Goal: Transaction & Acquisition: Subscribe to service/newsletter

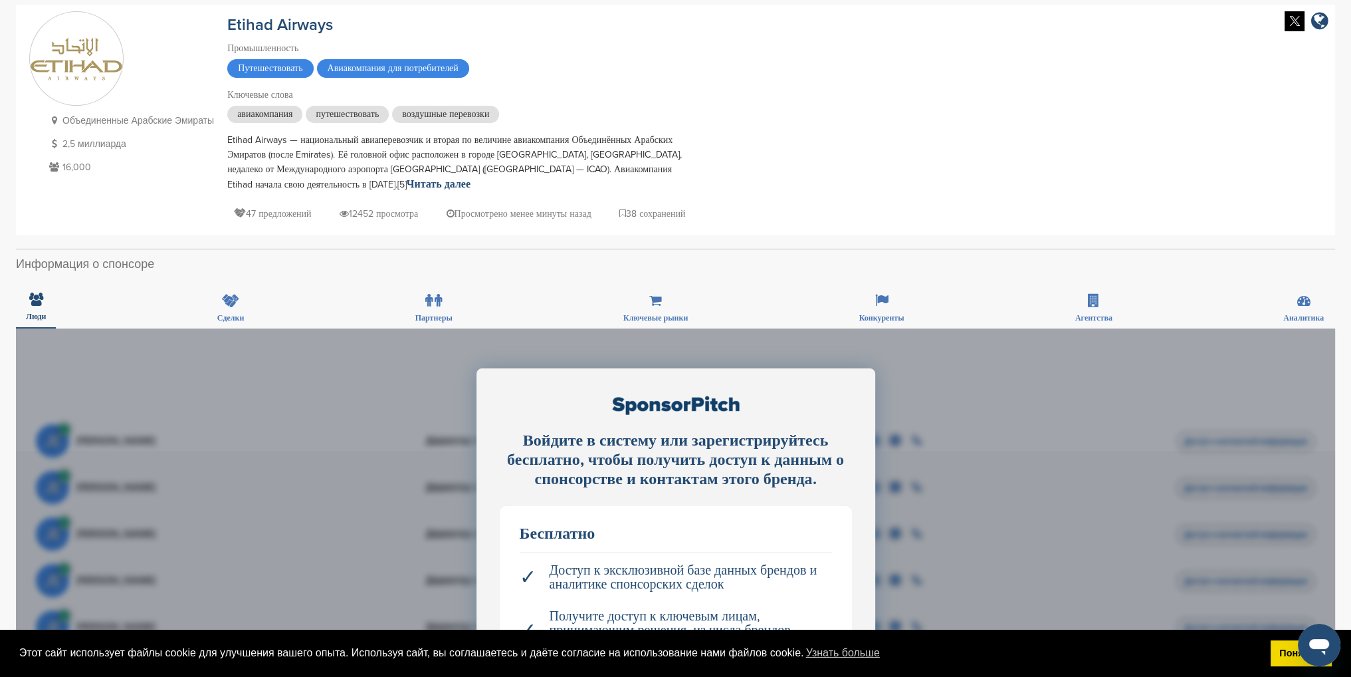
scroll to position [199, 0]
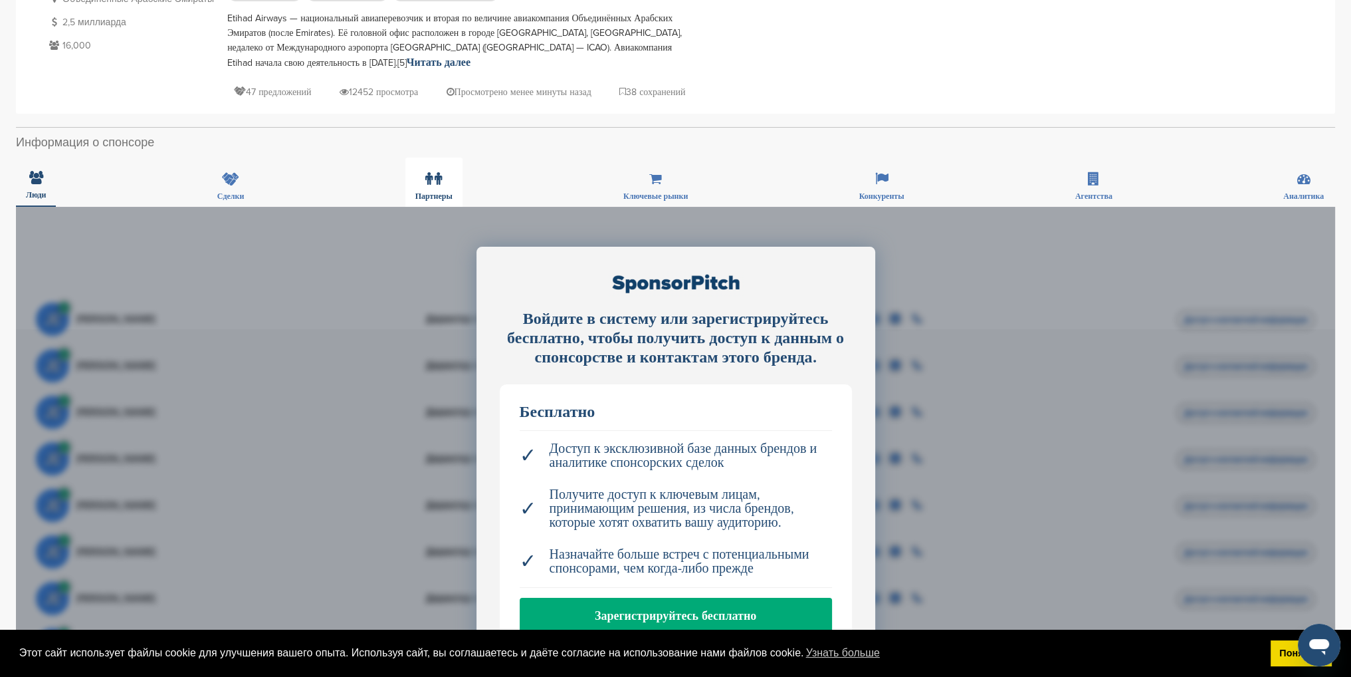
click at [433, 174] on label at bounding box center [433, 178] width 17 height 27
click at [441, 191] on font "Партнеры" at bounding box center [433, 195] width 37 height 9
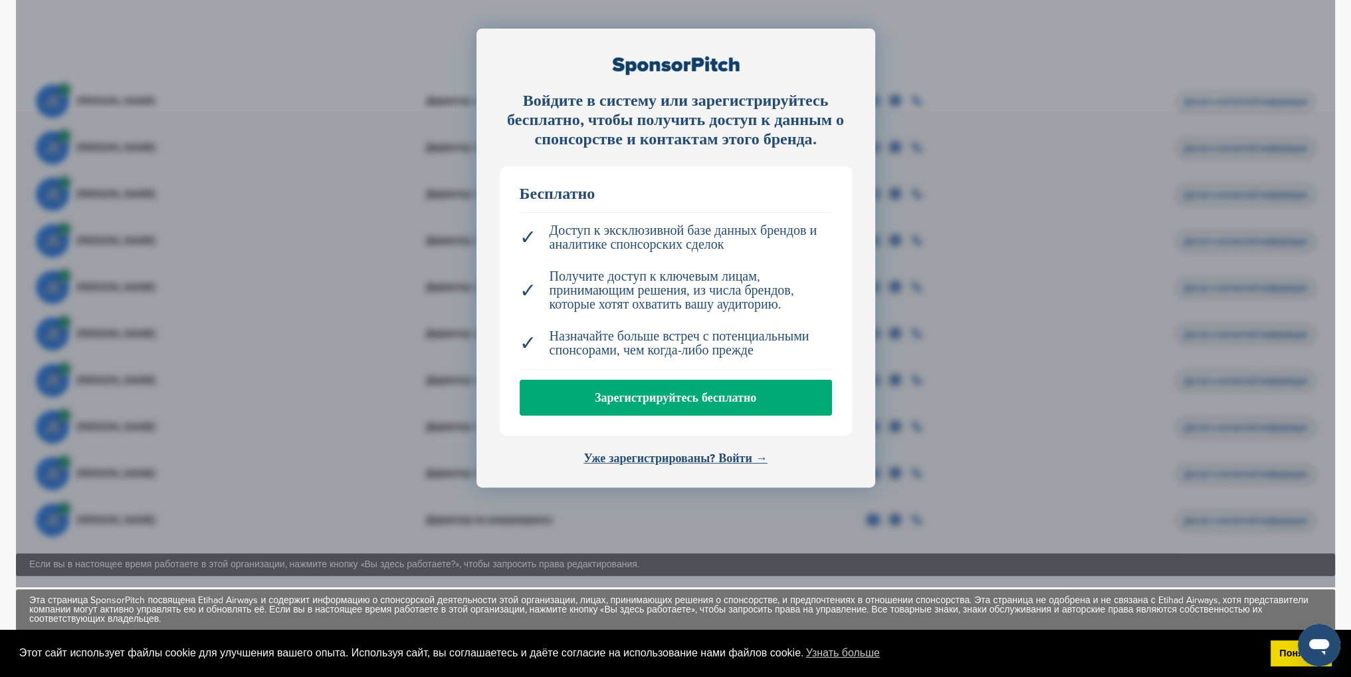
scroll to position [465, 0]
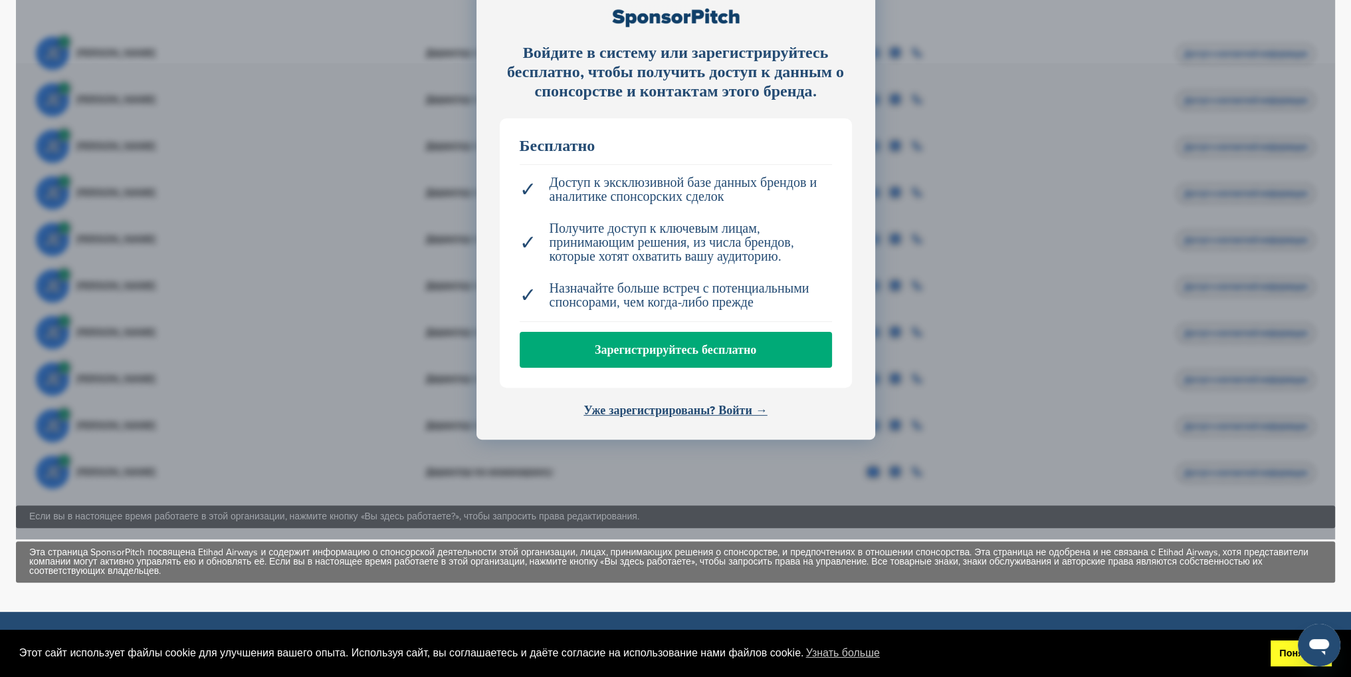
click at [1288, 655] on font "Понятно!" at bounding box center [1301, 652] width 44 height 11
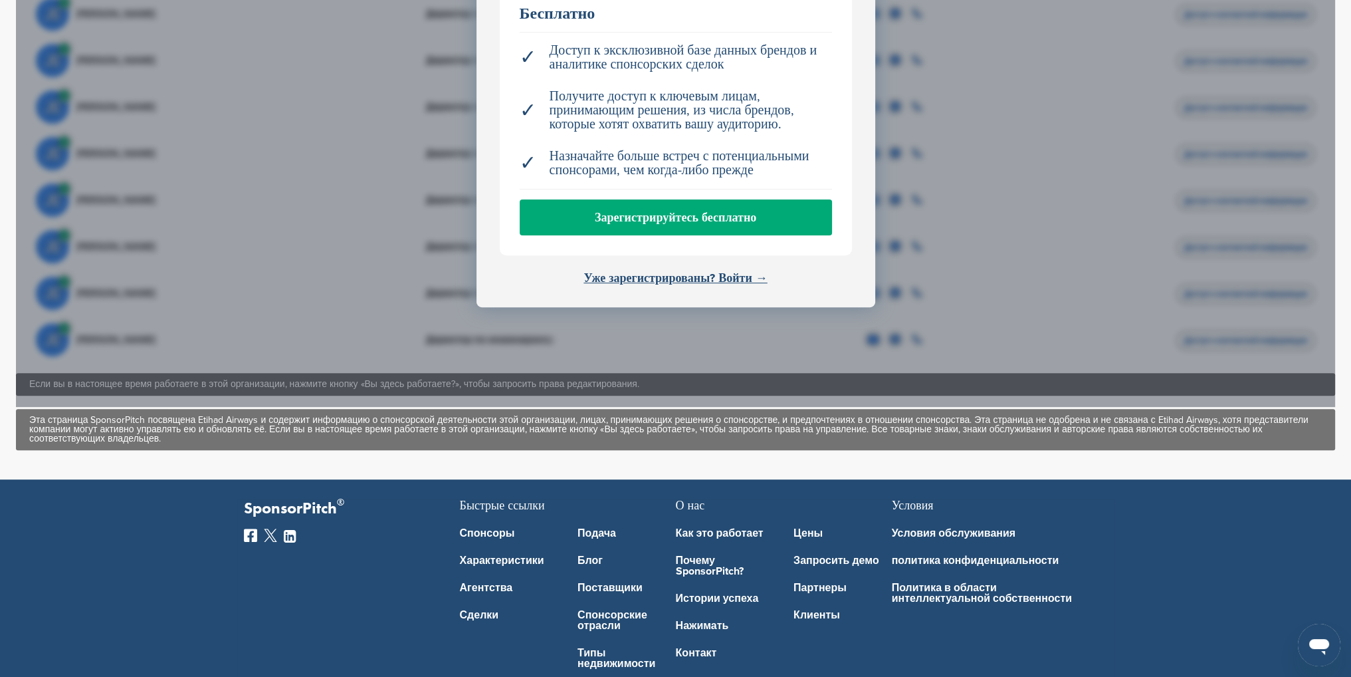
scroll to position [598, 0]
click at [662, 209] on font "Зарегистрируйтесь бесплатно" at bounding box center [675, 216] width 161 height 15
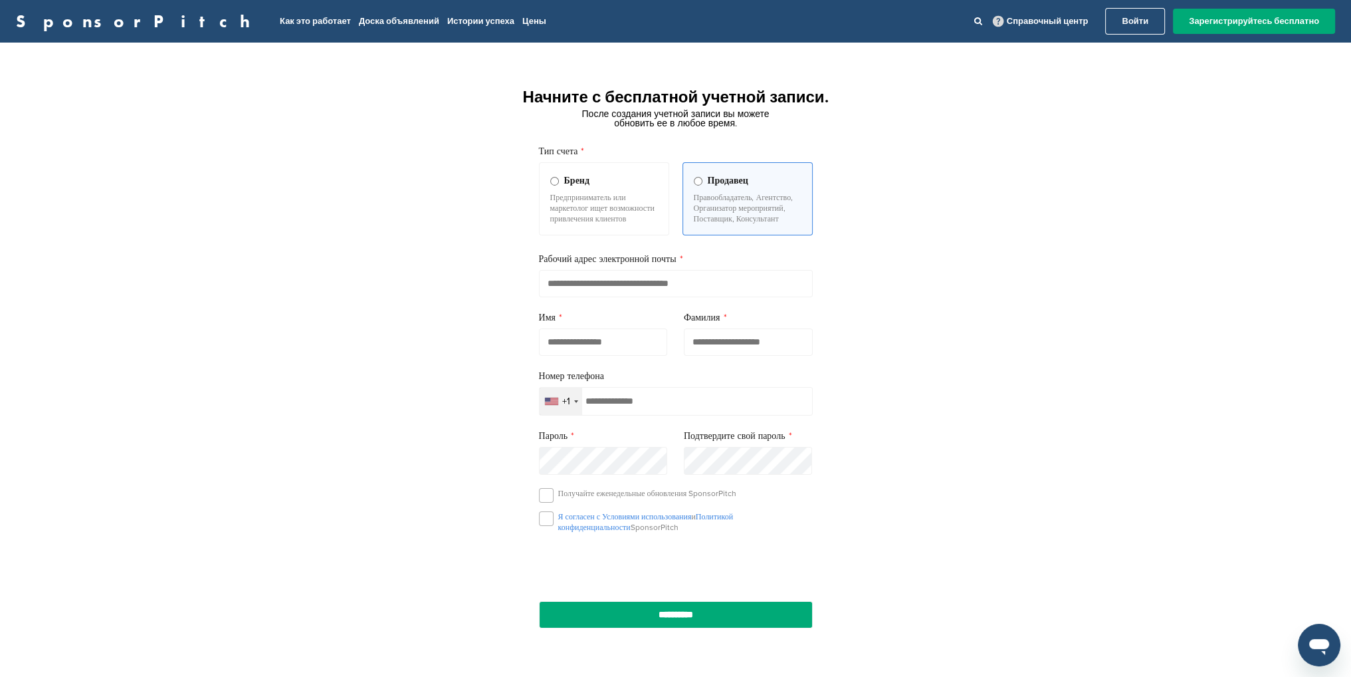
click at [574, 297] on input "email" at bounding box center [676, 283] width 274 height 27
type input "**********"
click at [568, 356] on input "text" at bounding box center [603, 341] width 129 height 27
type input "******"
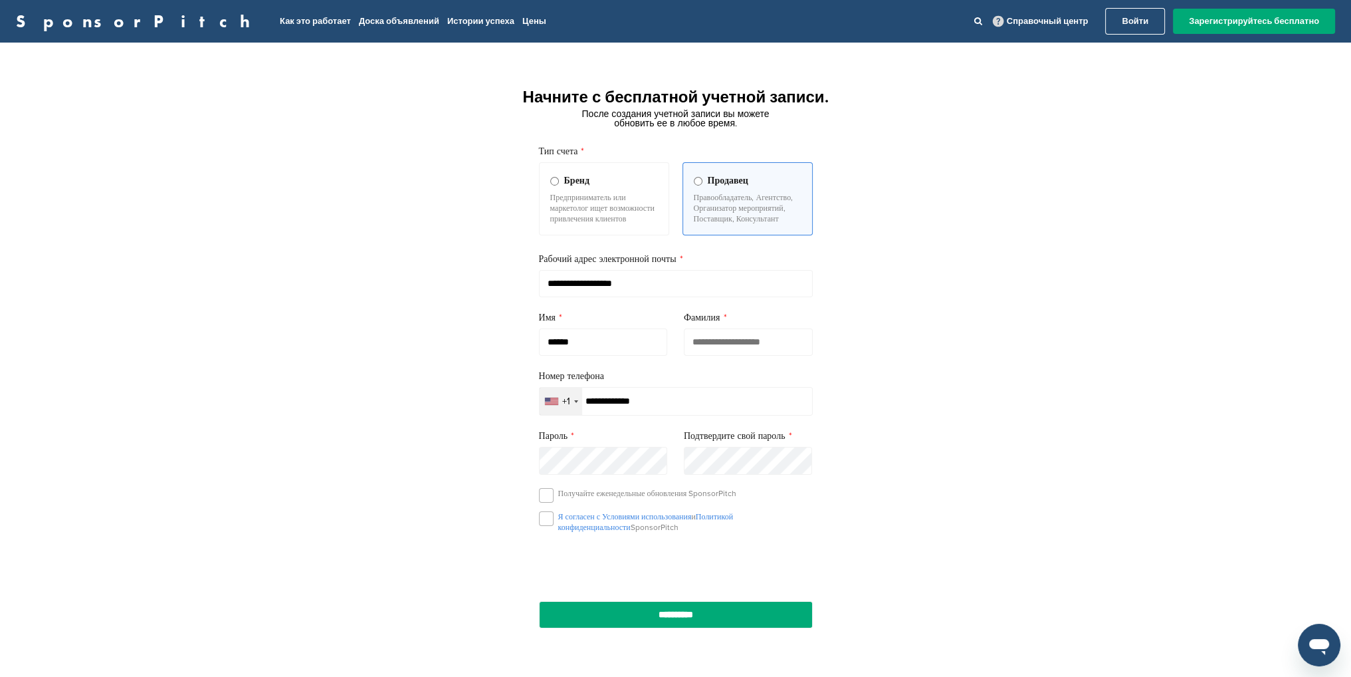
type input "*****"
click at [560, 415] on div "+1" at bounding box center [561, 400] width 43 height 27
type input "*"
type input "**"
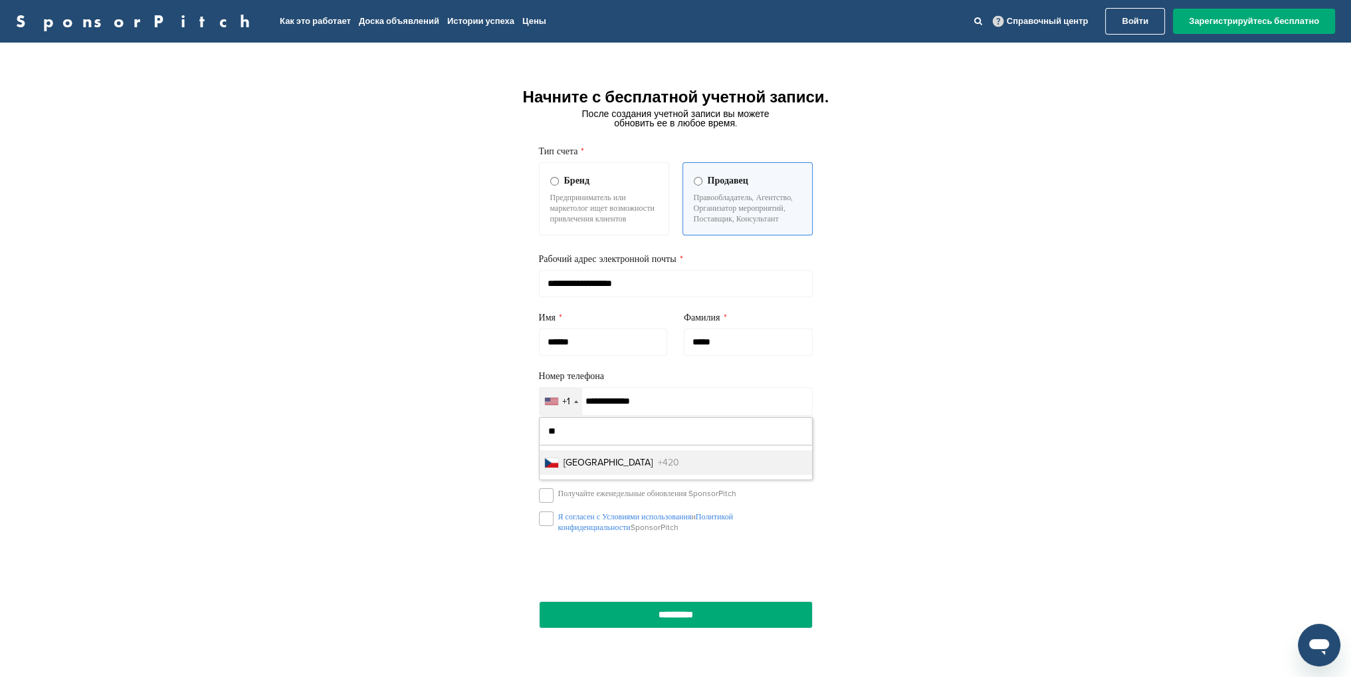
click at [592, 468] on font "Чешская Республика" at bounding box center [608, 462] width 89 height 11
click at [1012, 470] on div "**********" at bounding box center [675, 367] width 1351 height 618
click at [550, 526] on label at bounding box center [546, 518] width 15 height 15
click at [547, 502] on label at bounding box center [546, 495] width 15 height 15
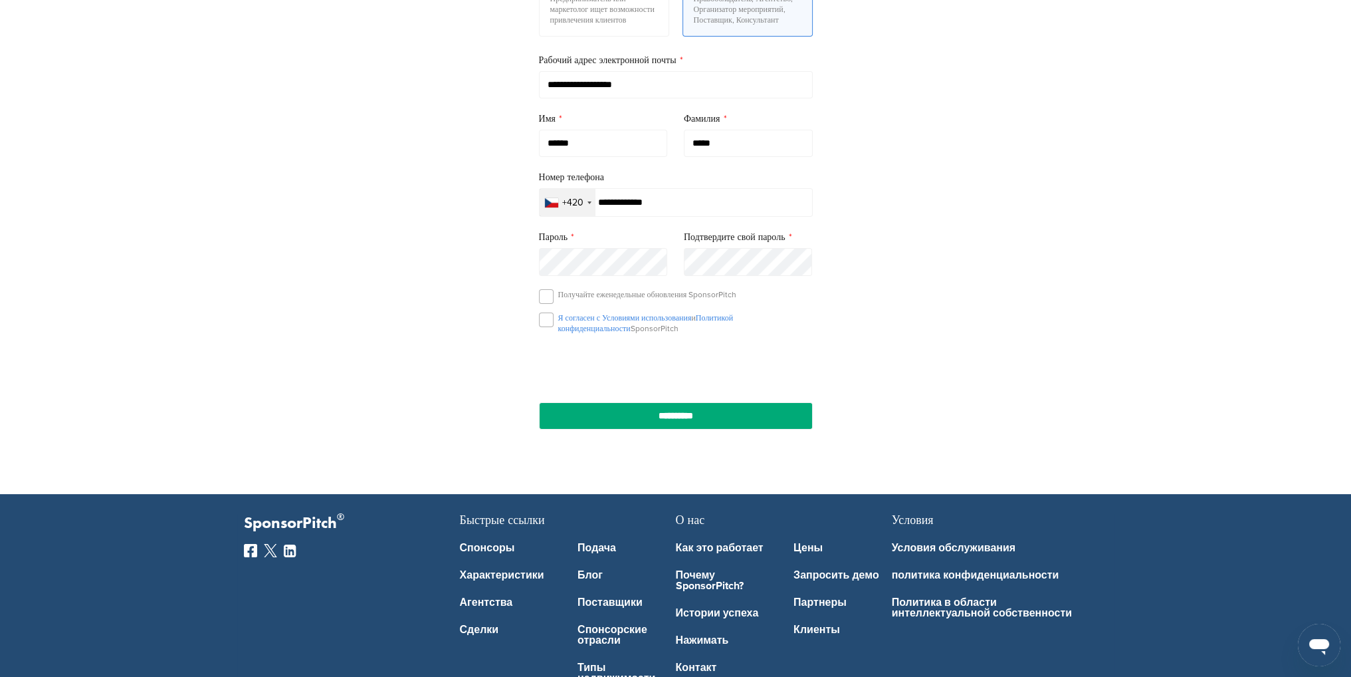
scroll to position [199, 0]
click at [686, 429] on input "**********" at bounding box center [676, 414] width 274 height 27
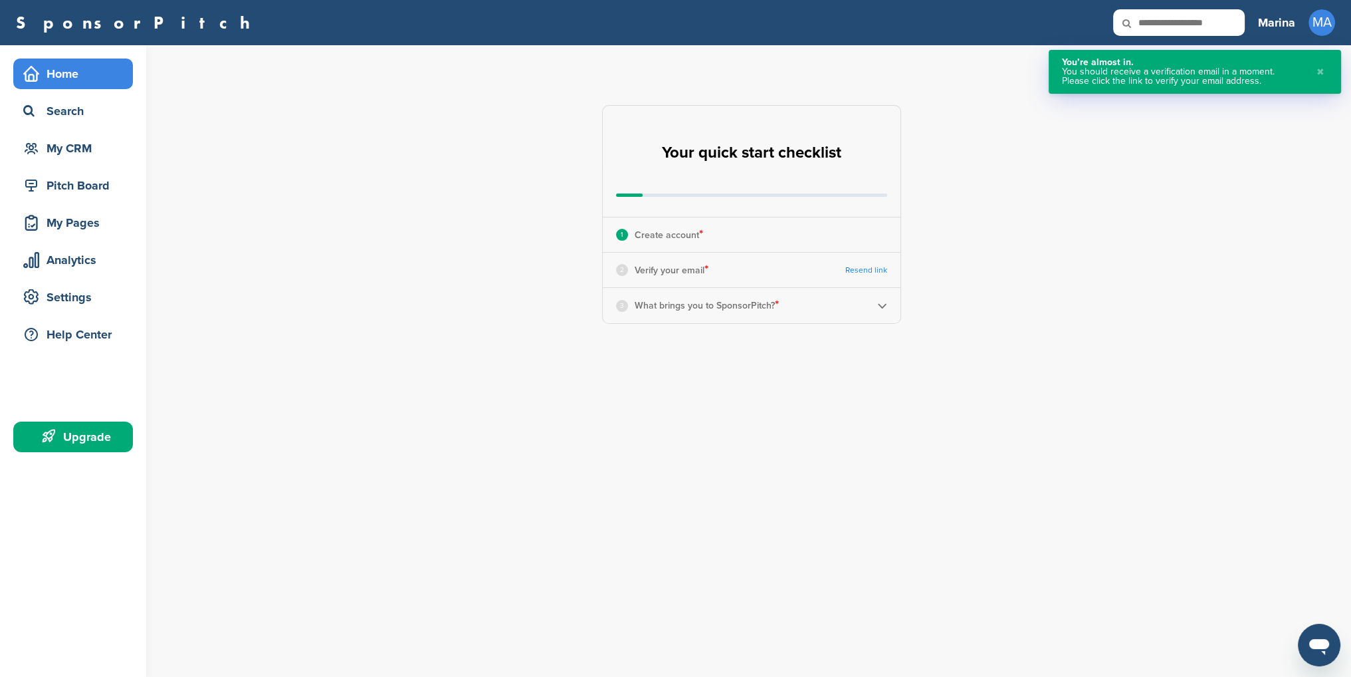
click at [1095, 172] on div "**********" at bounding box center [759, 214] width 1184 height 338
click at [661, 274] on p "Verify your email *" at bounding box center [672, 269] width 74 height 17
click at [724, 311] on p "What brings you to SponsorPitch? *" at bounding box center [707, 304] width 144 height 17
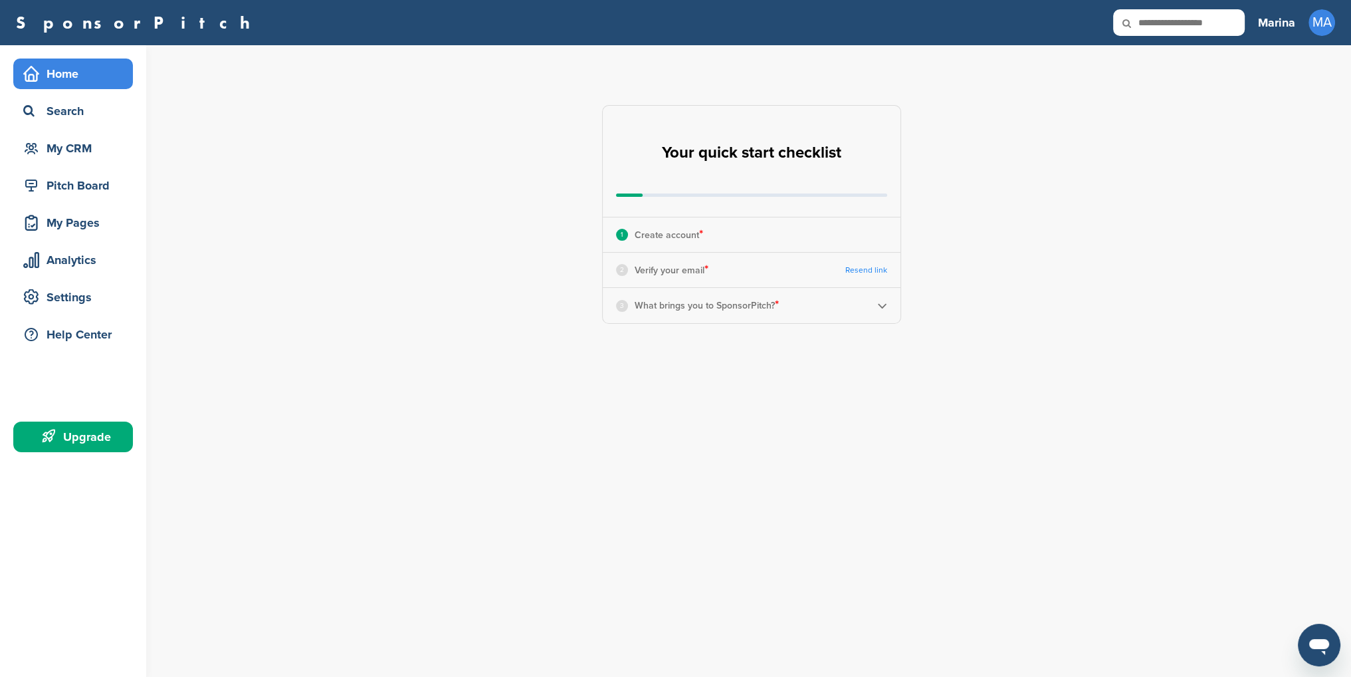
click at [869, 271] on link "Resend link" at bounding box center [866, 270] width 42 height 10
click at [754, 355] on div "Choose an account type: Choose an account type: Looking for Sponsors Agency wor…" at bounding box center [752, 347] width 238 height 31
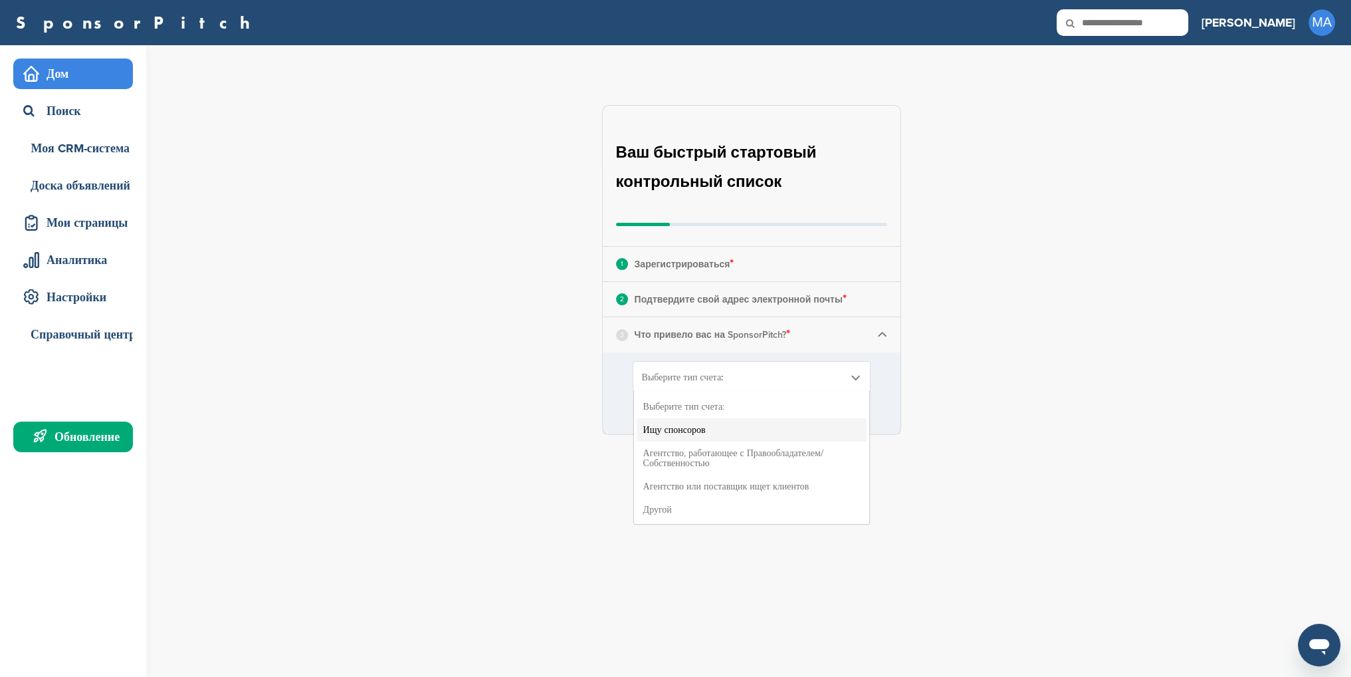
click at [716, 424] on li "Ищу спонсоров" at bounding box center [752, 429] width 230 height 23
click at [758, 416] on input "*********" at bounding box center [751, 412] width 30 height 27
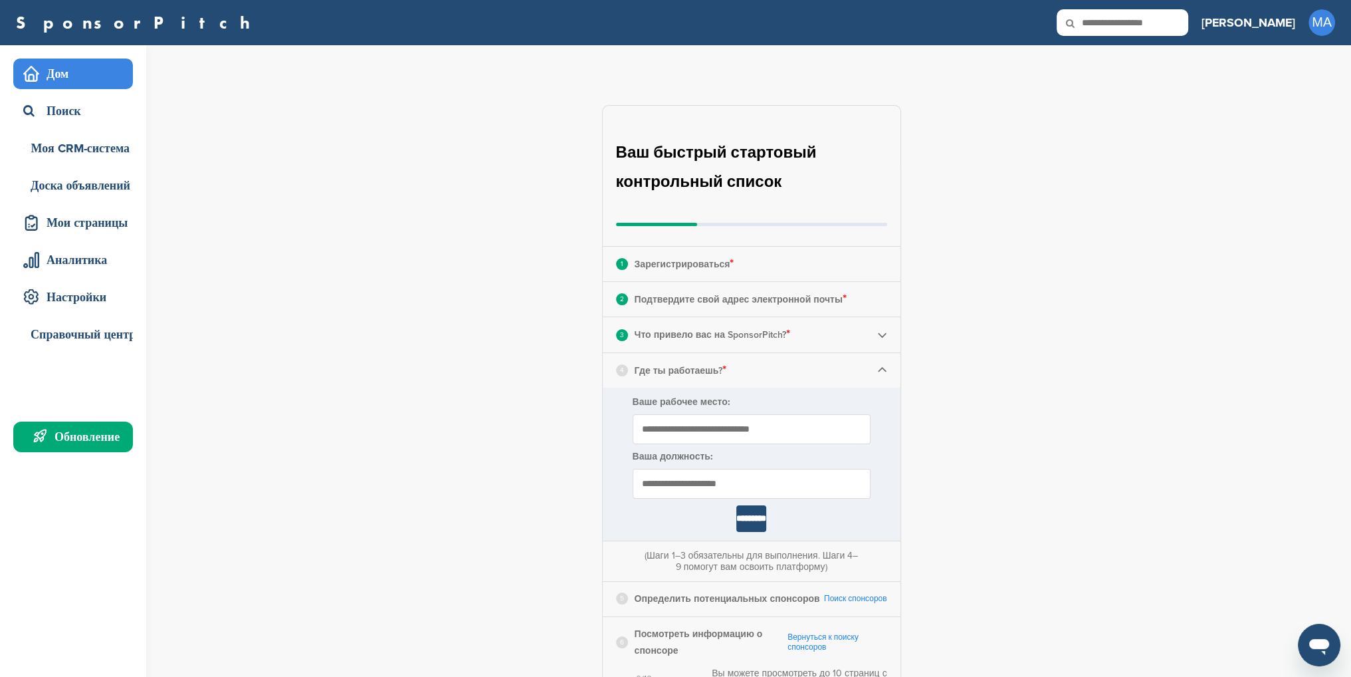
click at [678, 421] on input "Ваше рабочее место:" at bounding box center [752, 429] width 238 height 30
click at [708, 486] on input "text" at bounding box center [752, 484] width 238 height 30
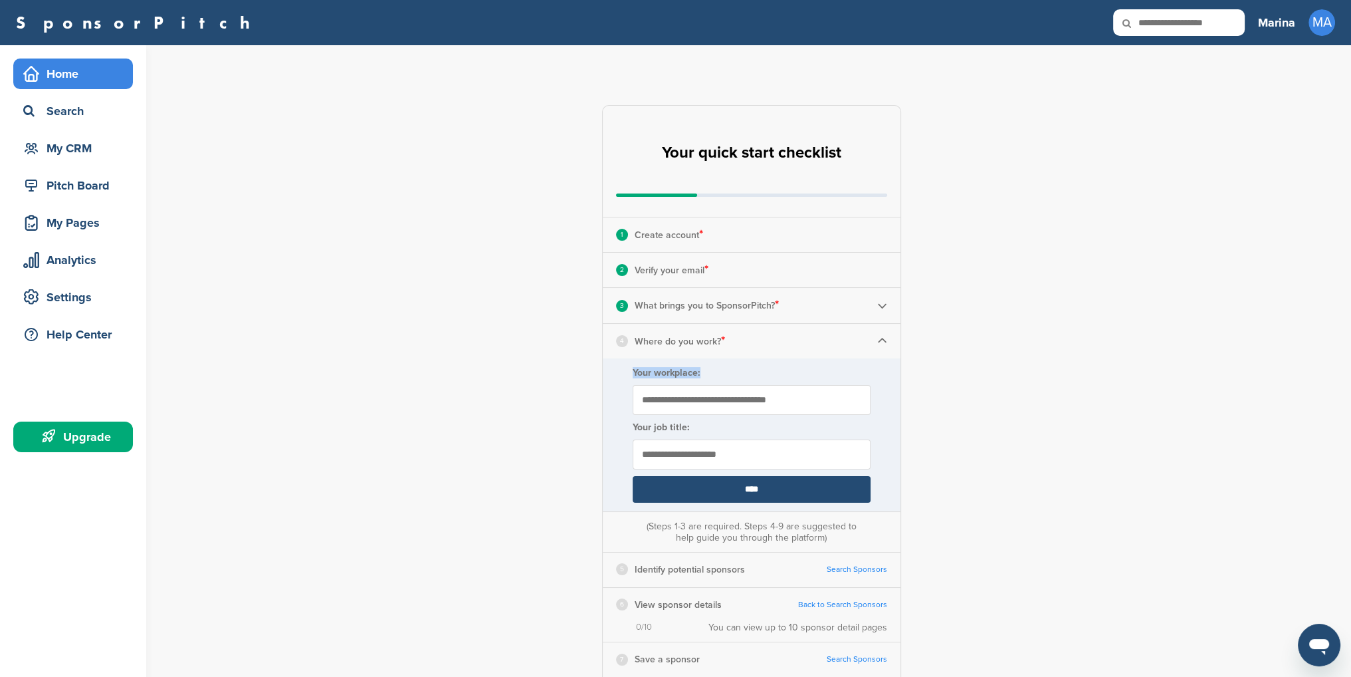
drag, startPoint x: 633, startPoint y: 370, endPoint x: 720, endPoint y: 370, distance: 87.1
click at [720, 370] on label "Your workplace:" at bounding box center [752, 372] width 238 height 11
copy label "Your workplace:"
click at [901, 397] on div "**********" at bounding box center [759, 489] width 1184 height 889
click at [668, 402] on input "Your workplace:" at bounding box center [752, 400] width 238 height 30
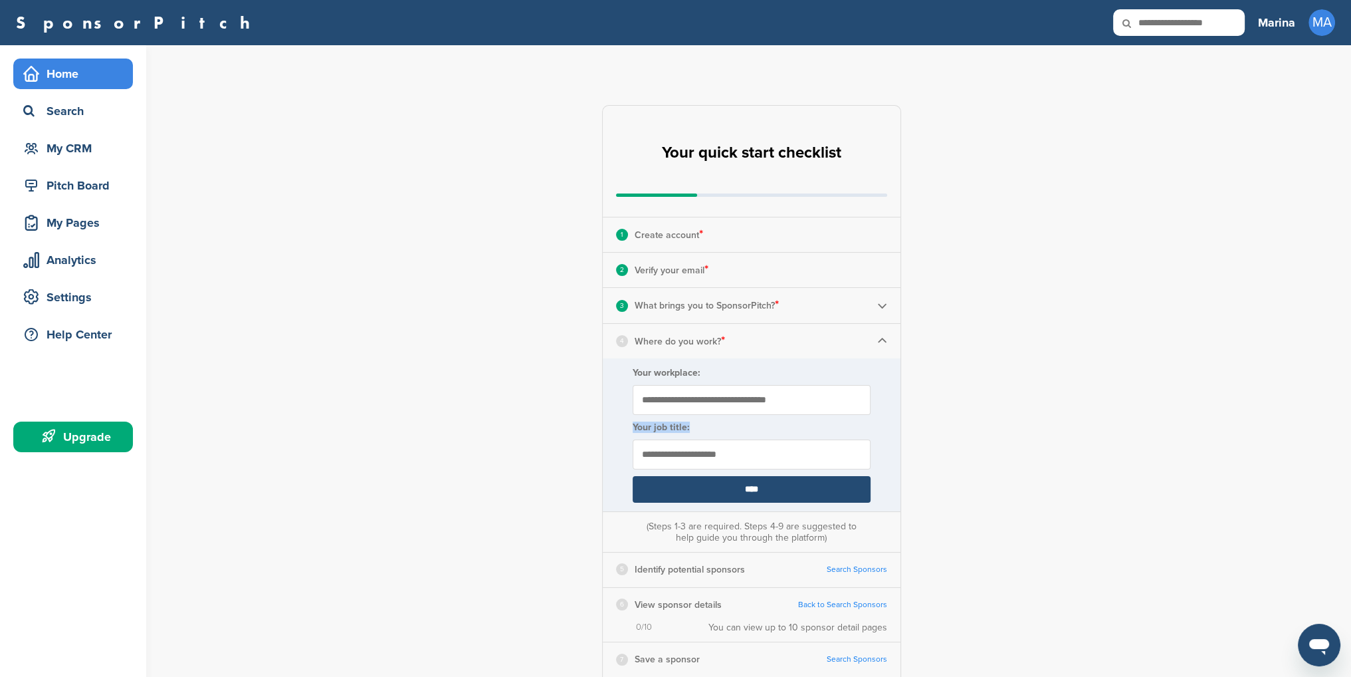
drag, startPoint x: 627, startPoint y: 427, endPoint x: 722, endPoint y: 426, distance: 95.7
click at [722, 426] on form "Your workplace: Your job title: ****" at bounding box center [752, 434] width 298 height 153
copy label "Your job title:"
click at [667, 383] on form "Your workplace: Your job title: ****" at bounding box center [752, 434] width 298 height 153
click at [663, 397] on input "Your workplace:" at bounding box center [752, 400] width 238 height 30
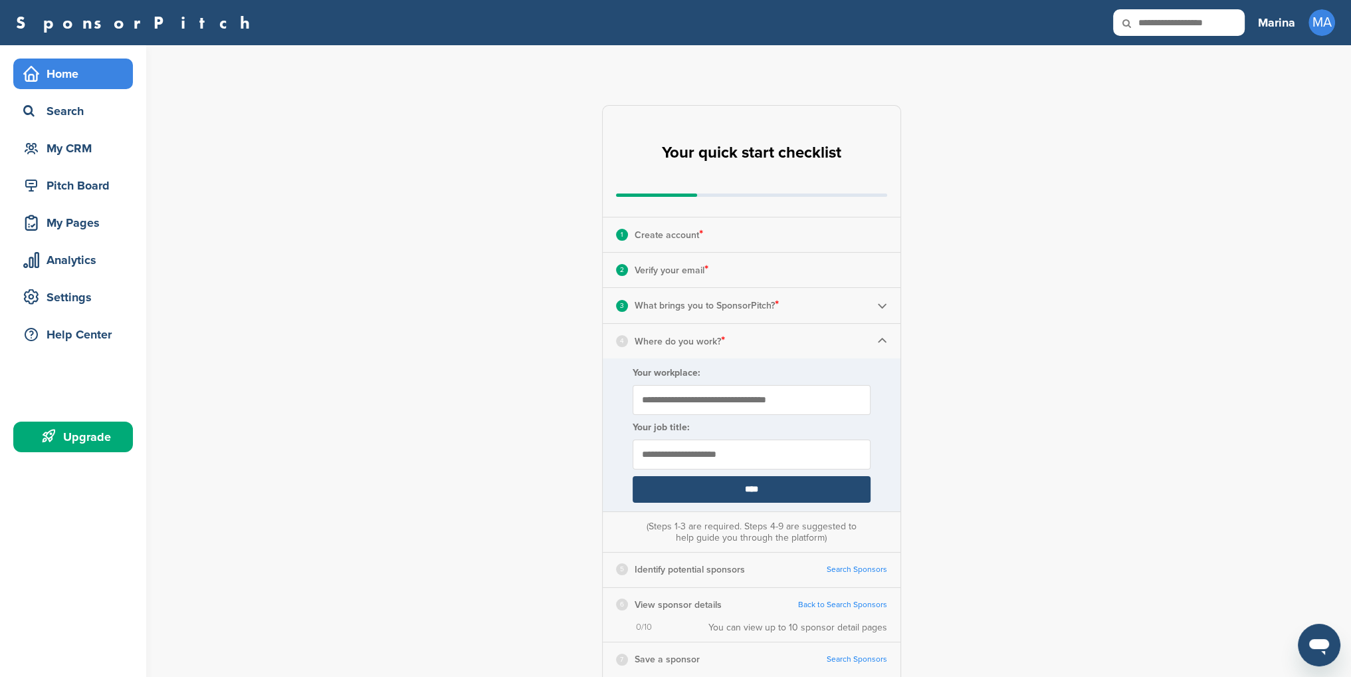
paste input "**********"
type input "**********"
click at [668, 444] on input "text" at bounding box center [752, 454] width 238 height 30
paste input "**********"
type input "**********"
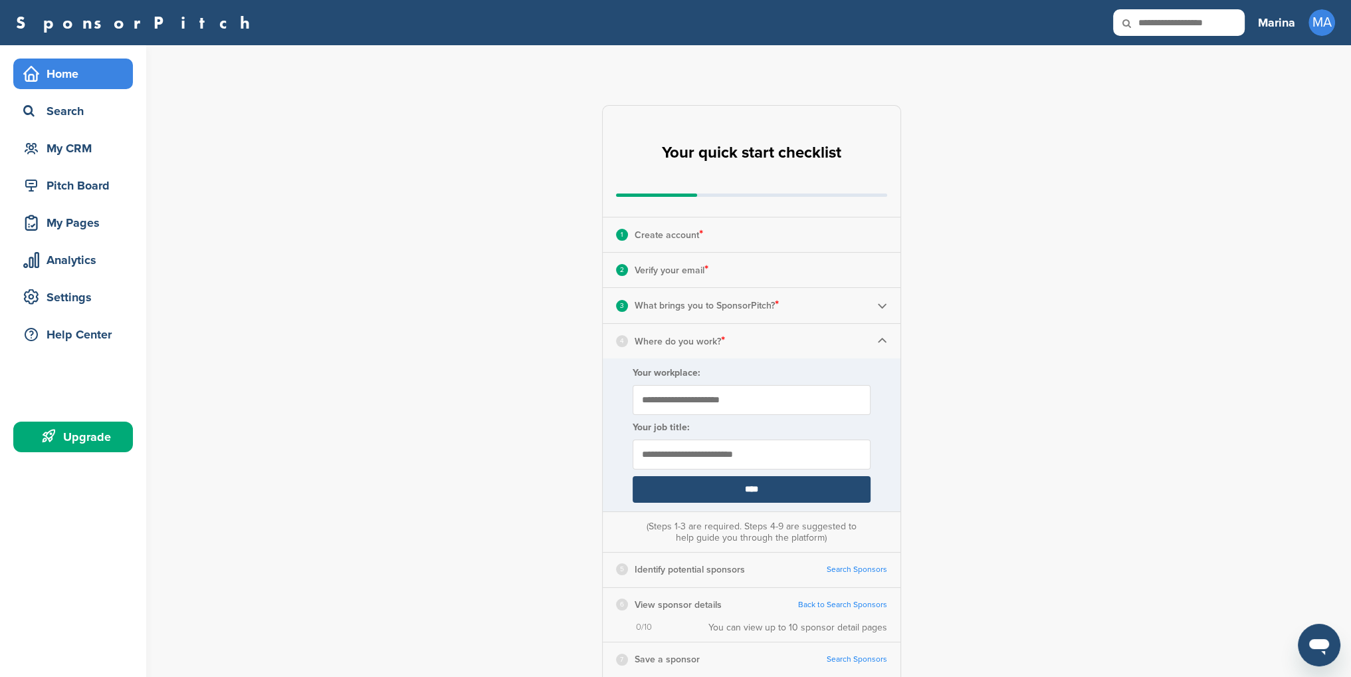
click at [758, 487] on input "****" at bounding box center [752, 489] width 238 height 27
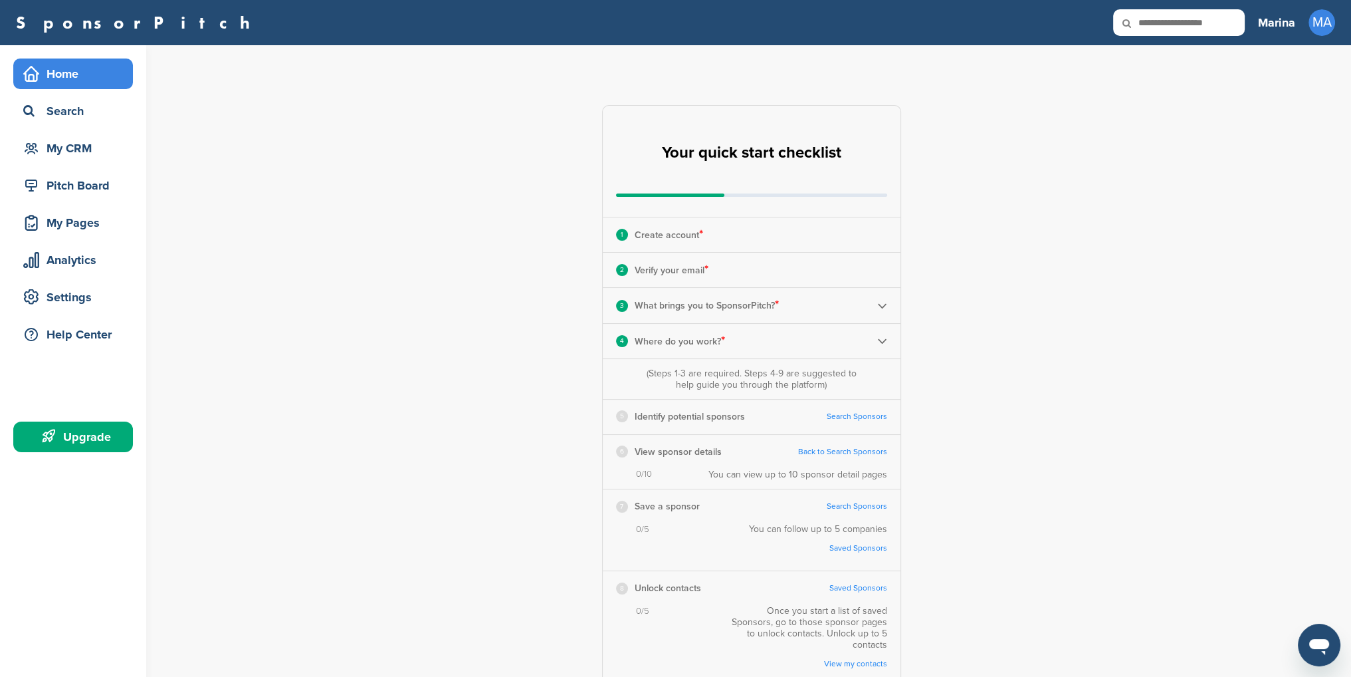
click at [863, 417] on link "Search Sponsors" at bounding box center [857, 416] width 60 height 10
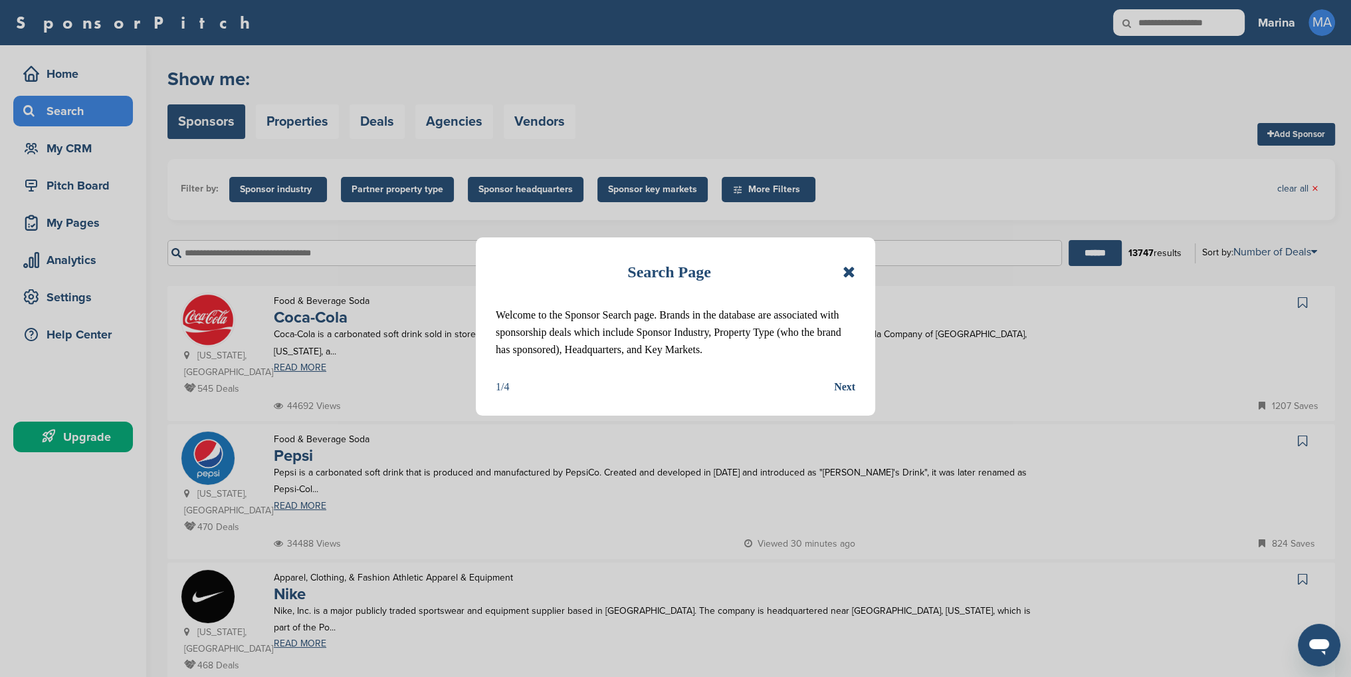
click at [847, 270] on icon at bounding box center [849, 272] width 13 height 16
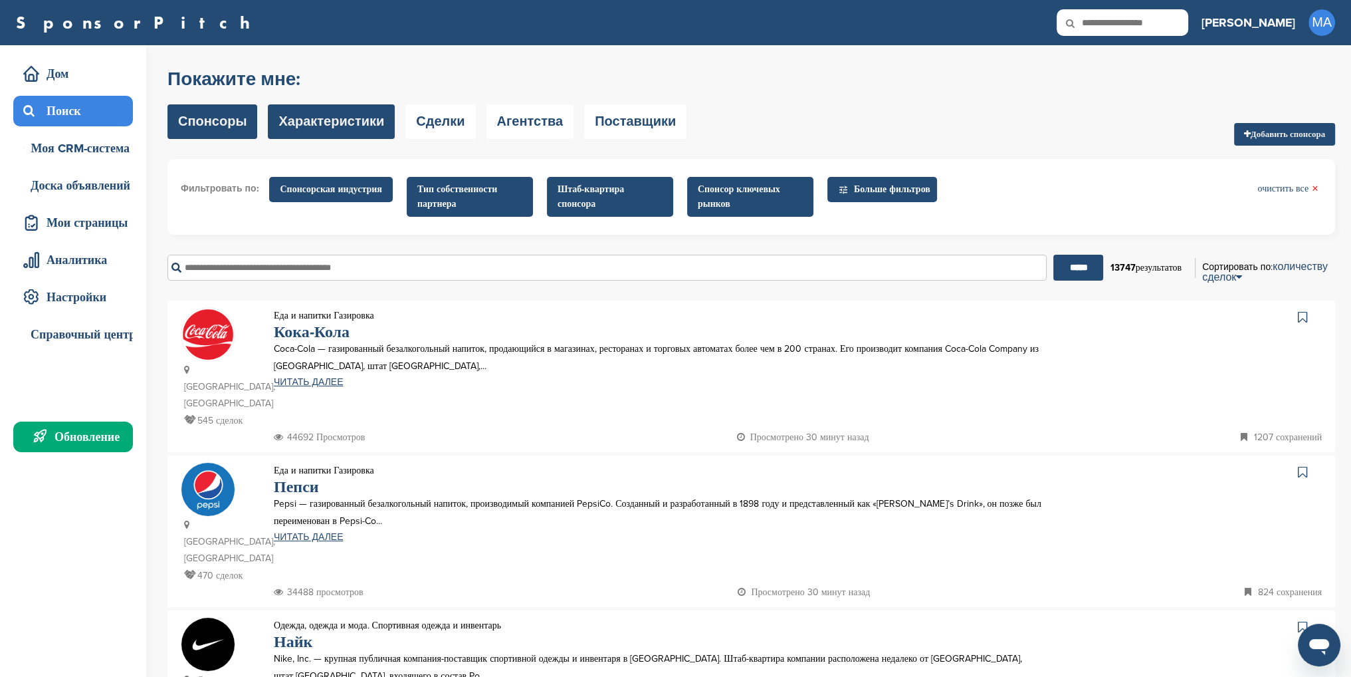
click at [343, 122] on font "Характеристики" at bounding box center [331, 122] width 106 height 16
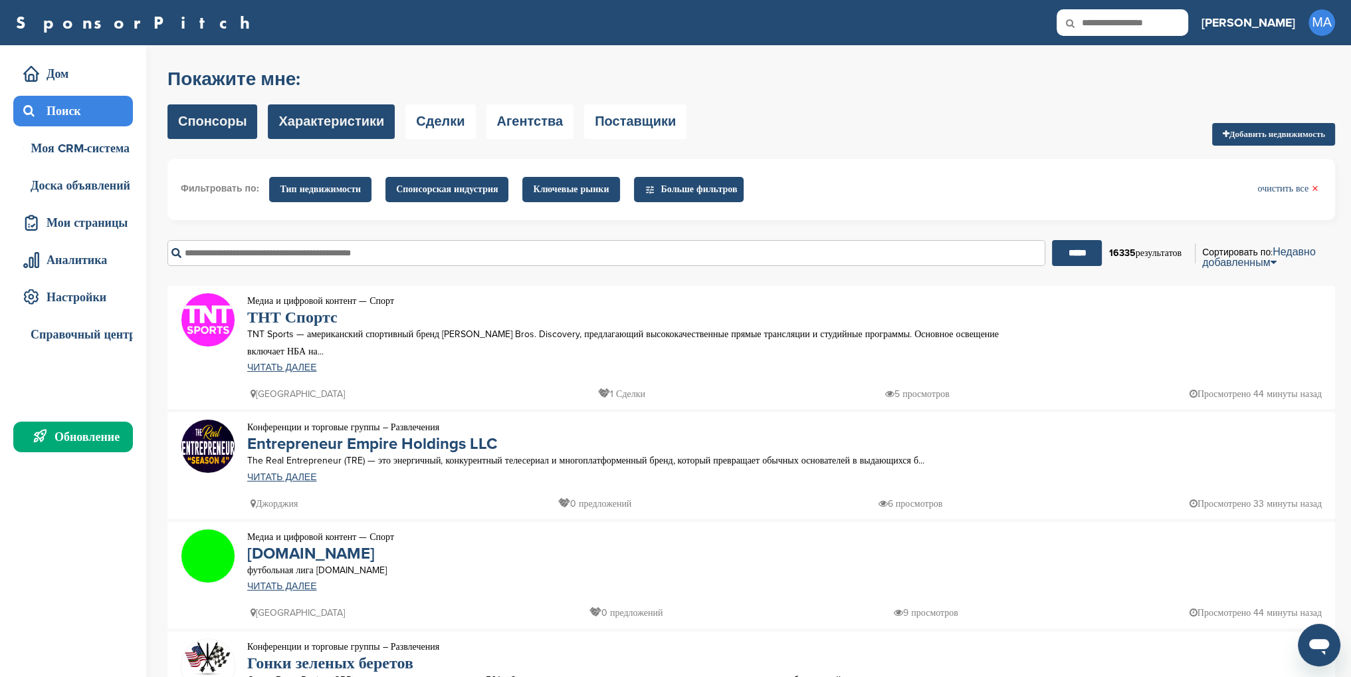
click at [203, 122] on font "Спонсоры" at bounding box center [212, 122] width 68 height 16
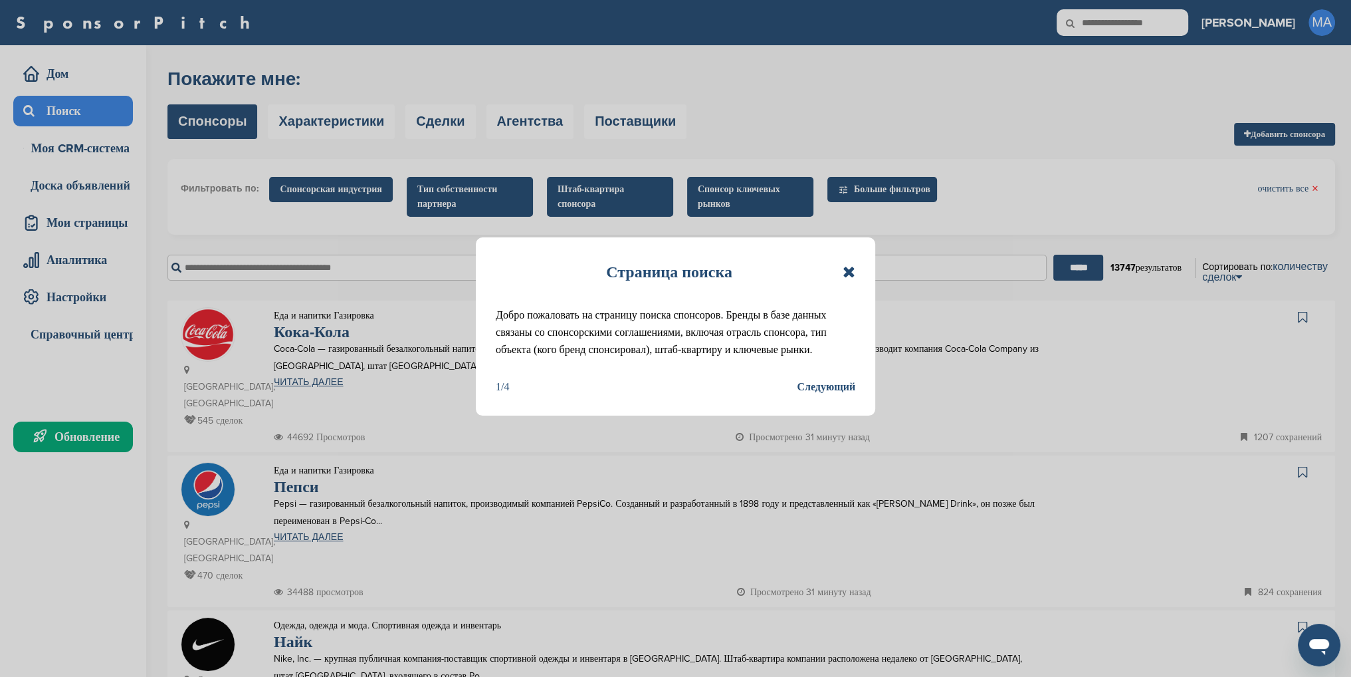
click at [847, 269] on icon at bounding box center [849, 272] width 13 height 16
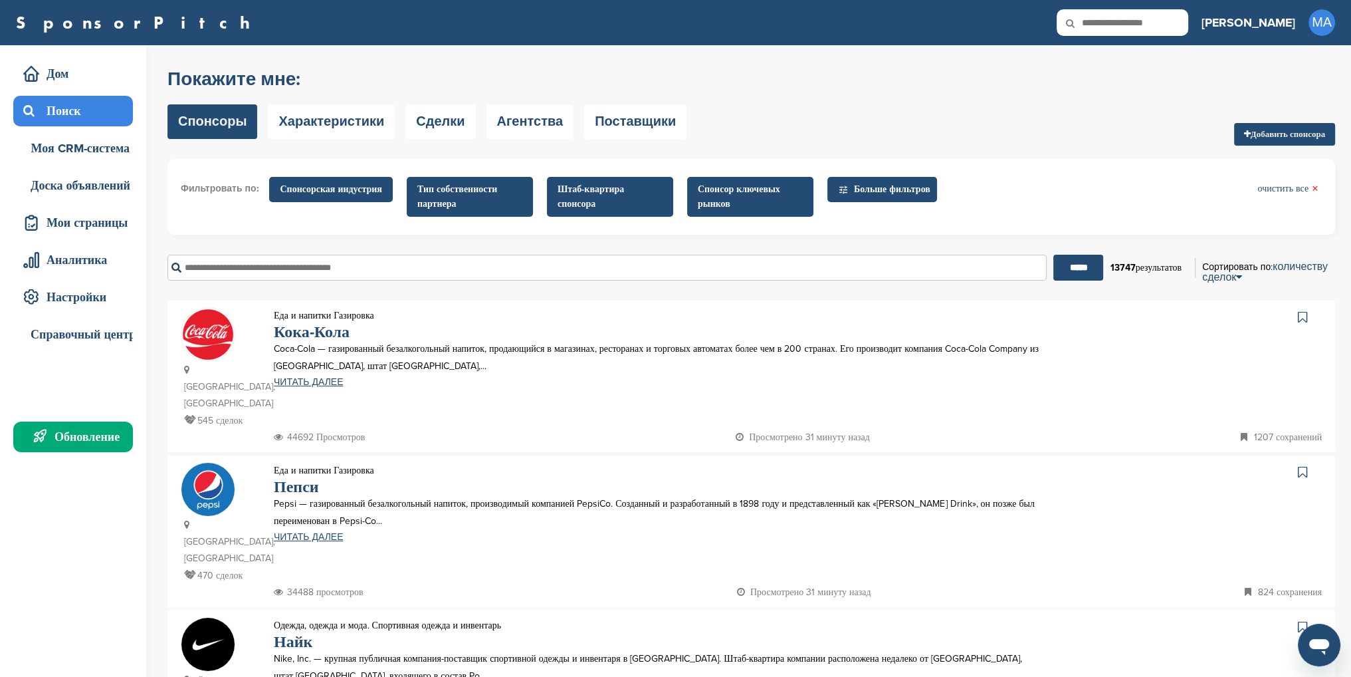
click at [587, 208] on font "Штаб-квартира спонсора" at bounding box center [591, 196] width 66 height 26
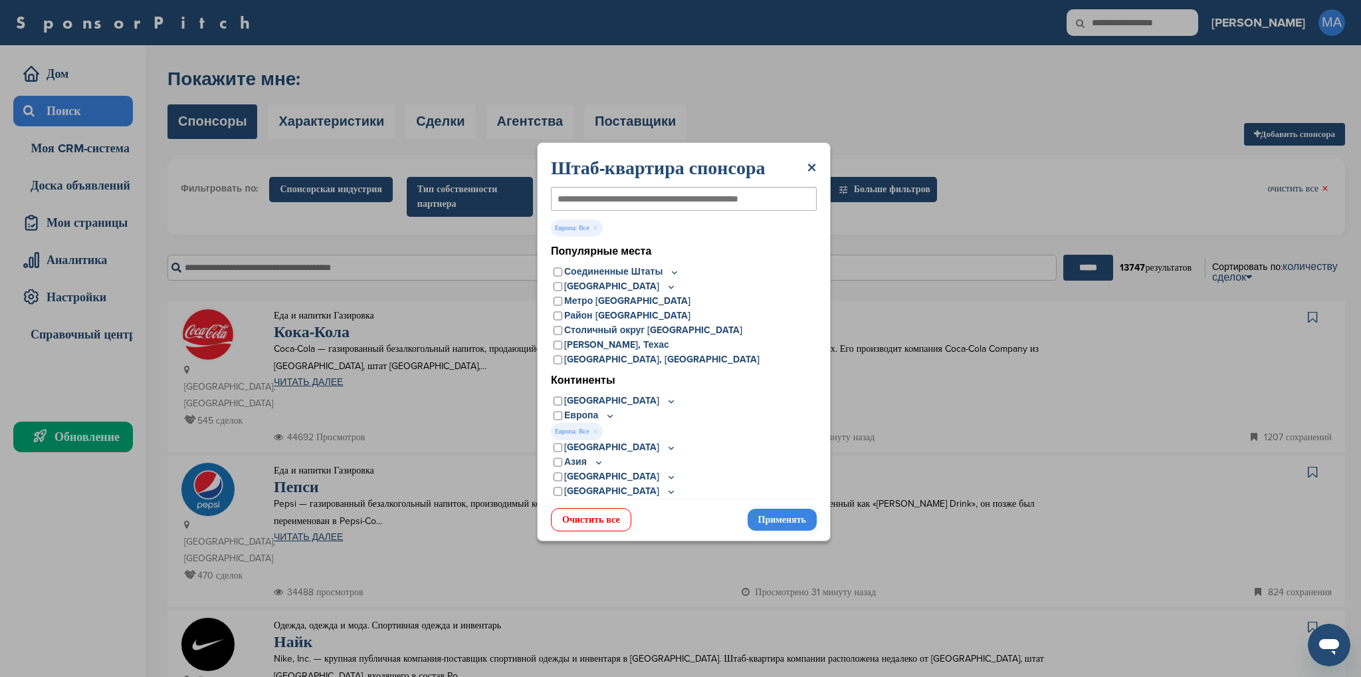
click at [793, 522] on font "Применять" at bounding box center [782, 519] width 48 height 11
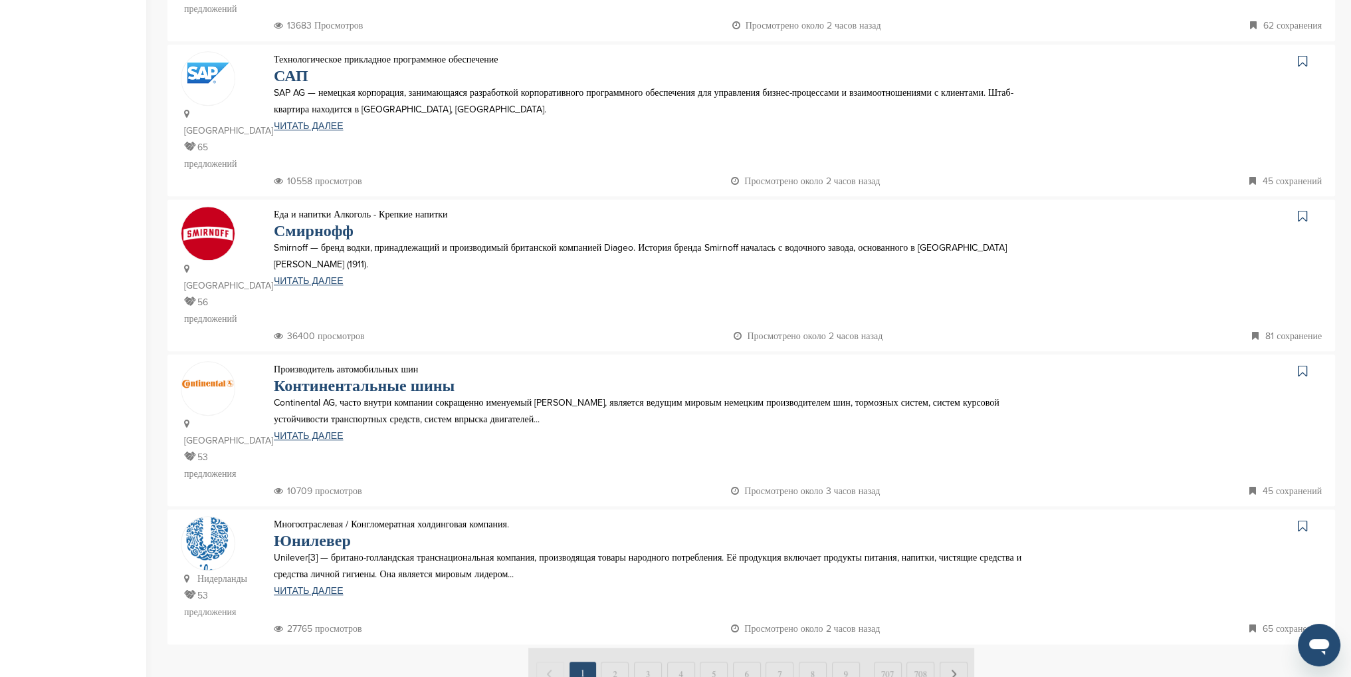
scroll to position [1196, 0]
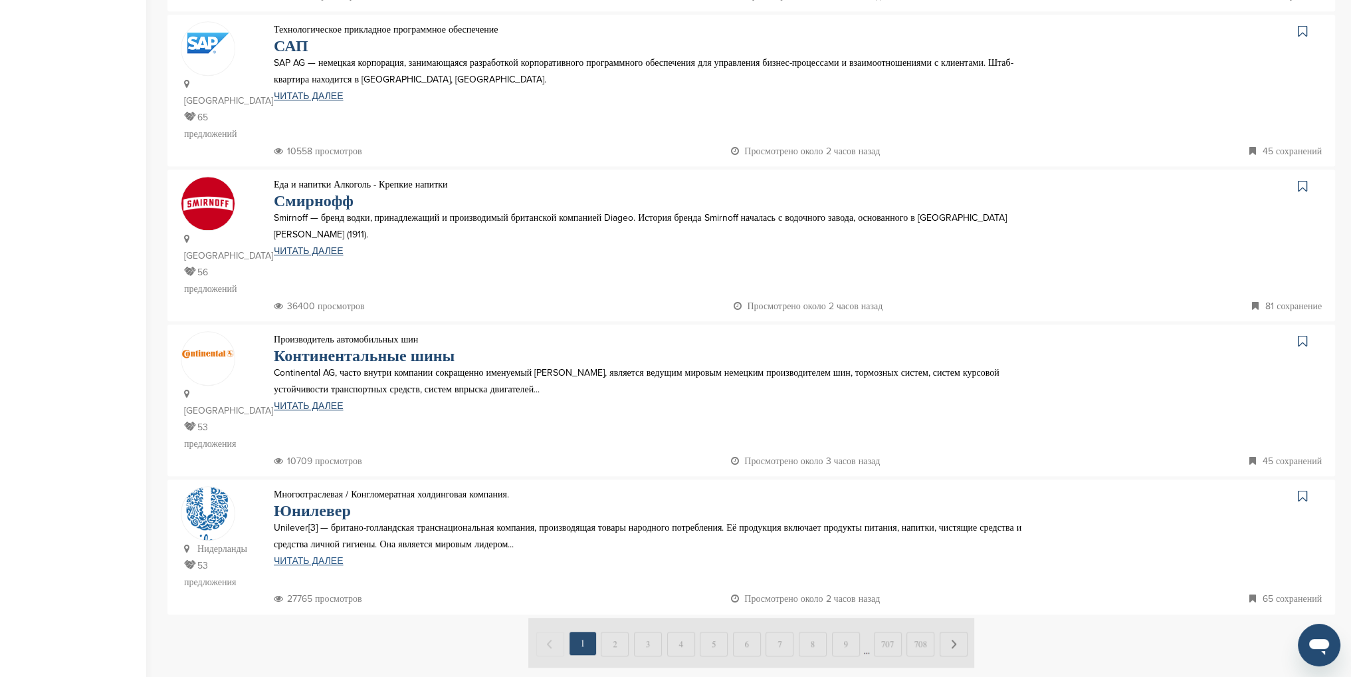
click at [308, 555] on font "ЧИТАТЬ ДАЛЕЕ" at bounding box center [308, 560] width 69 height 11
click at [613, 617] on img at bounding box center [751, 642] width 446 height 50
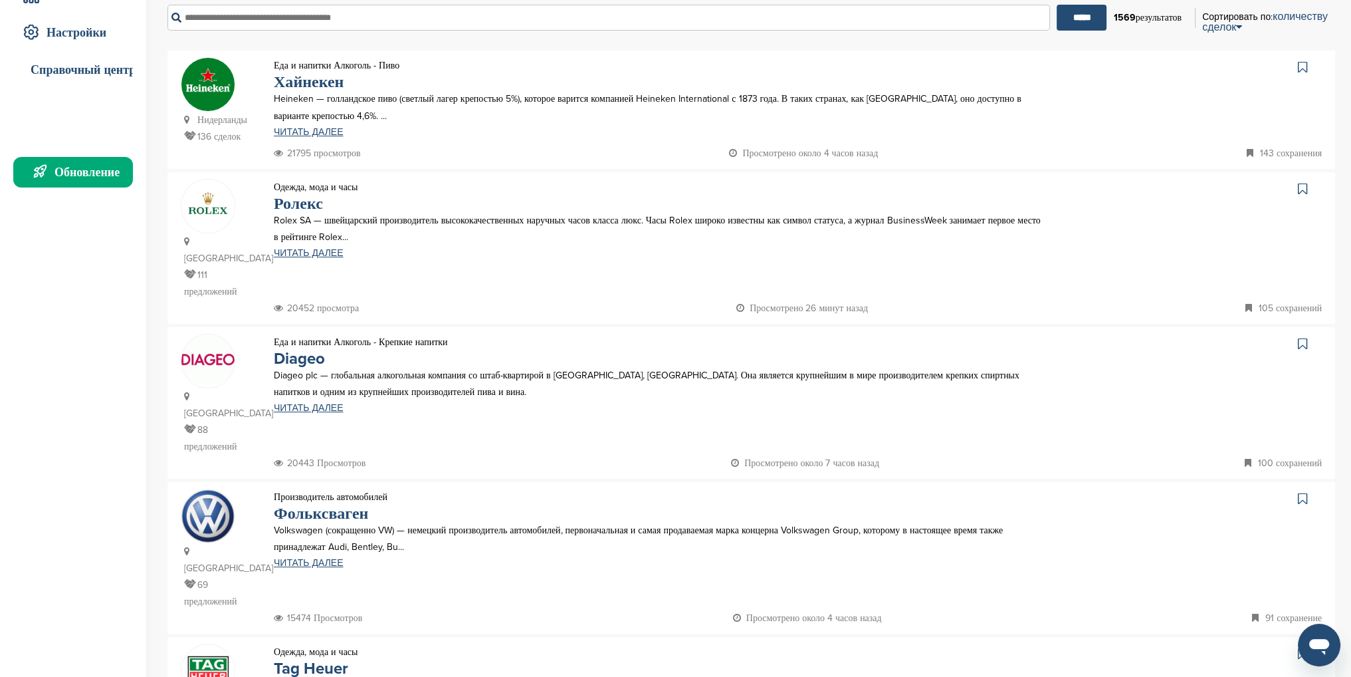
scroll to position [0, 0]
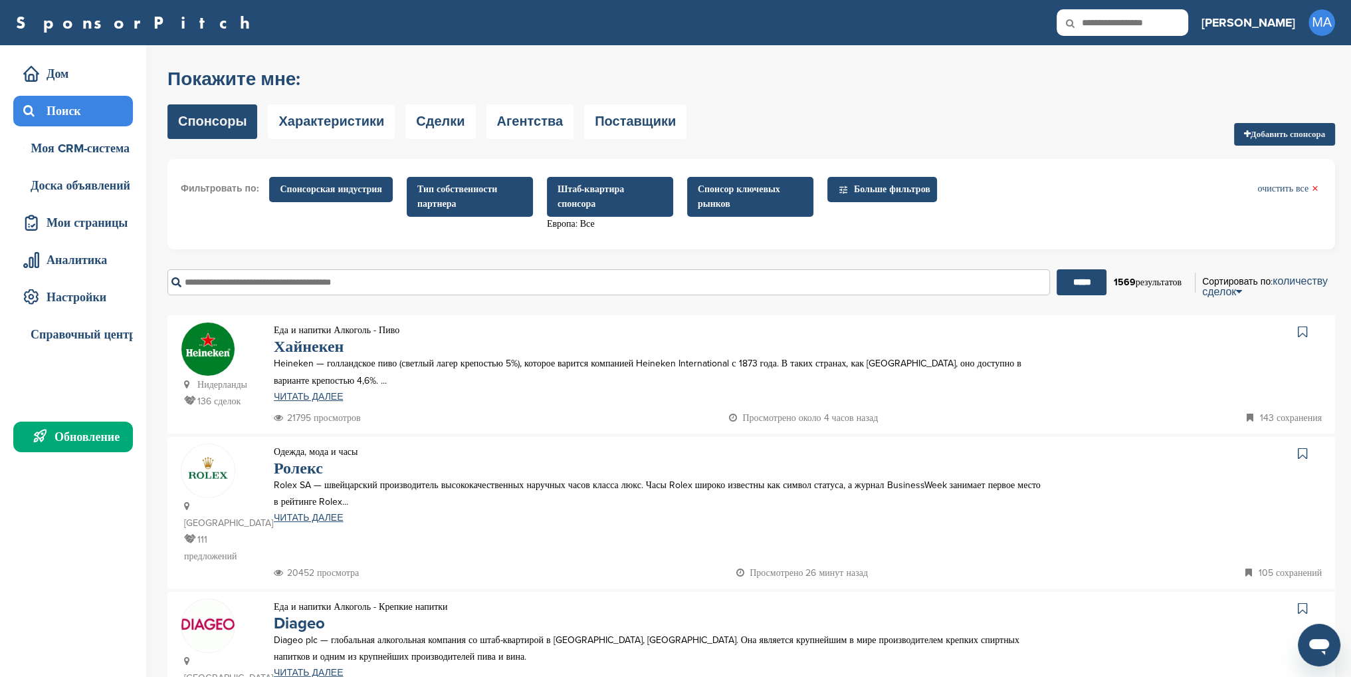
click at [755, 205] on font "Спонсор ключевых рынков" at bounding box center [750, 196] width 105 height 29
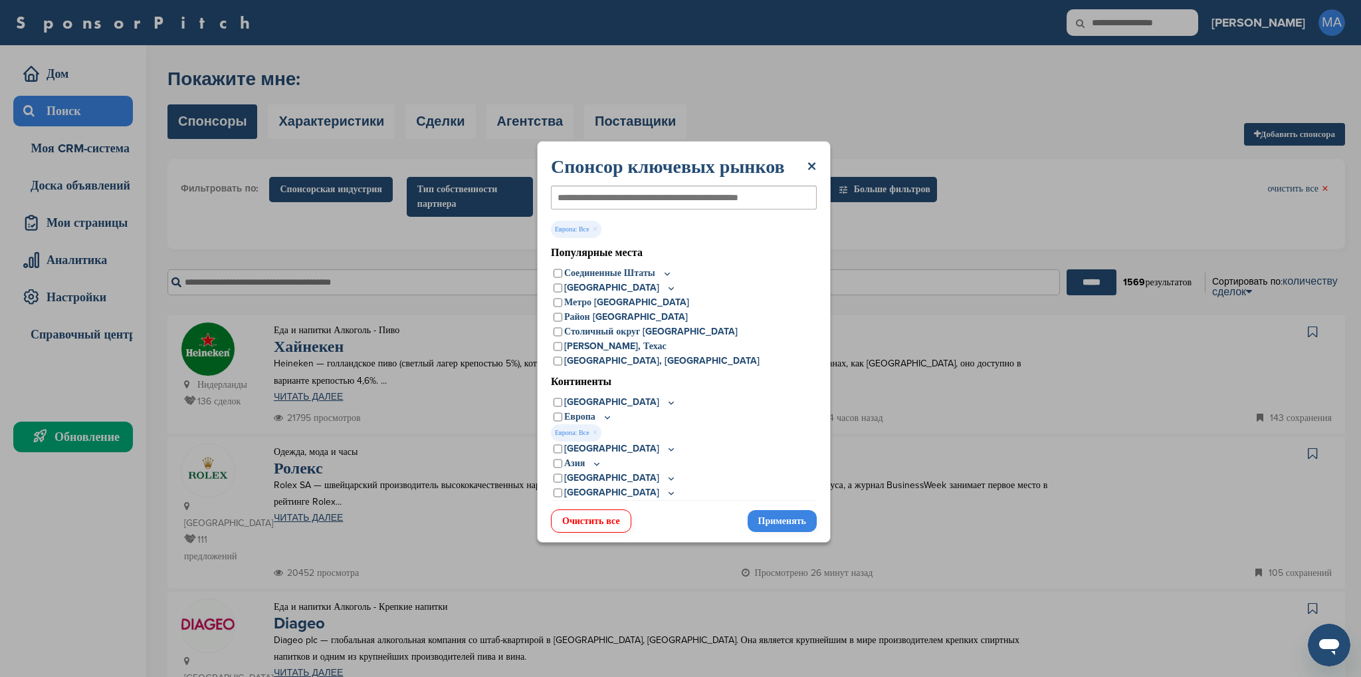
click at [767, 520] on font "Применять" at bounding box center [782, 520] width 48 height 11
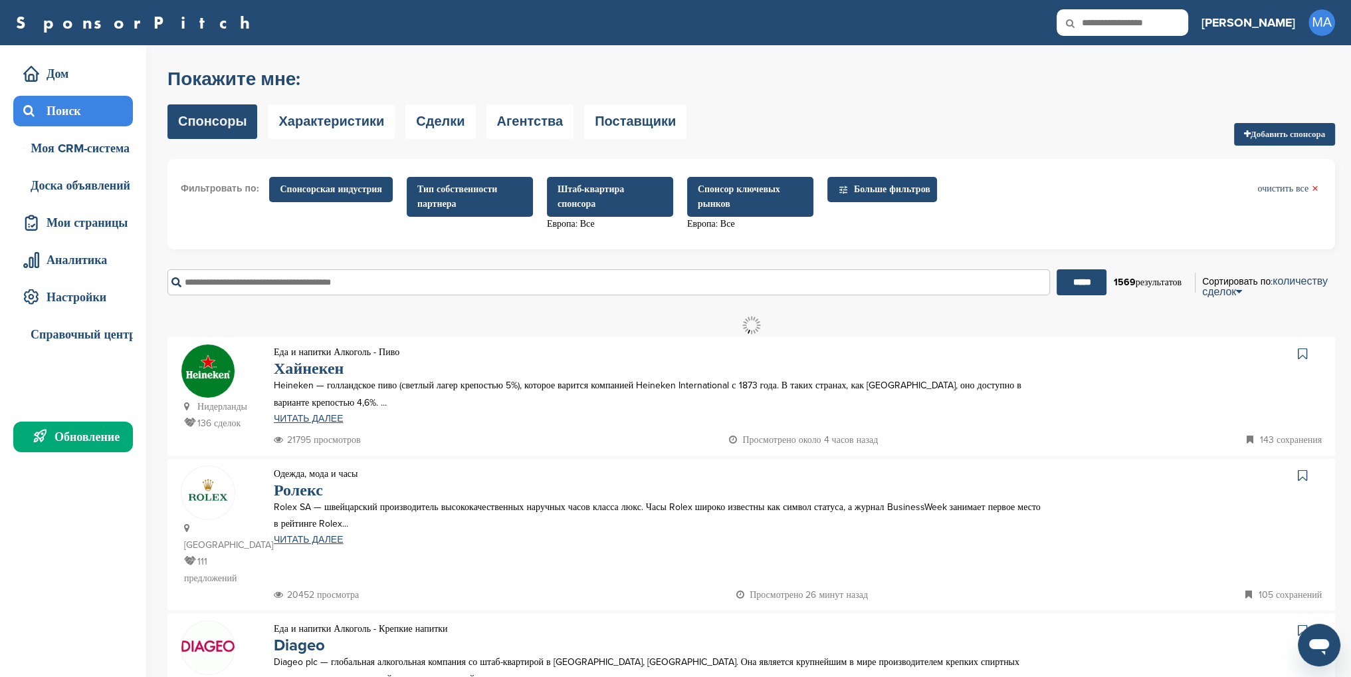
click at [841, 193] on icon at bounding box center [843, 189] width 11 height 11
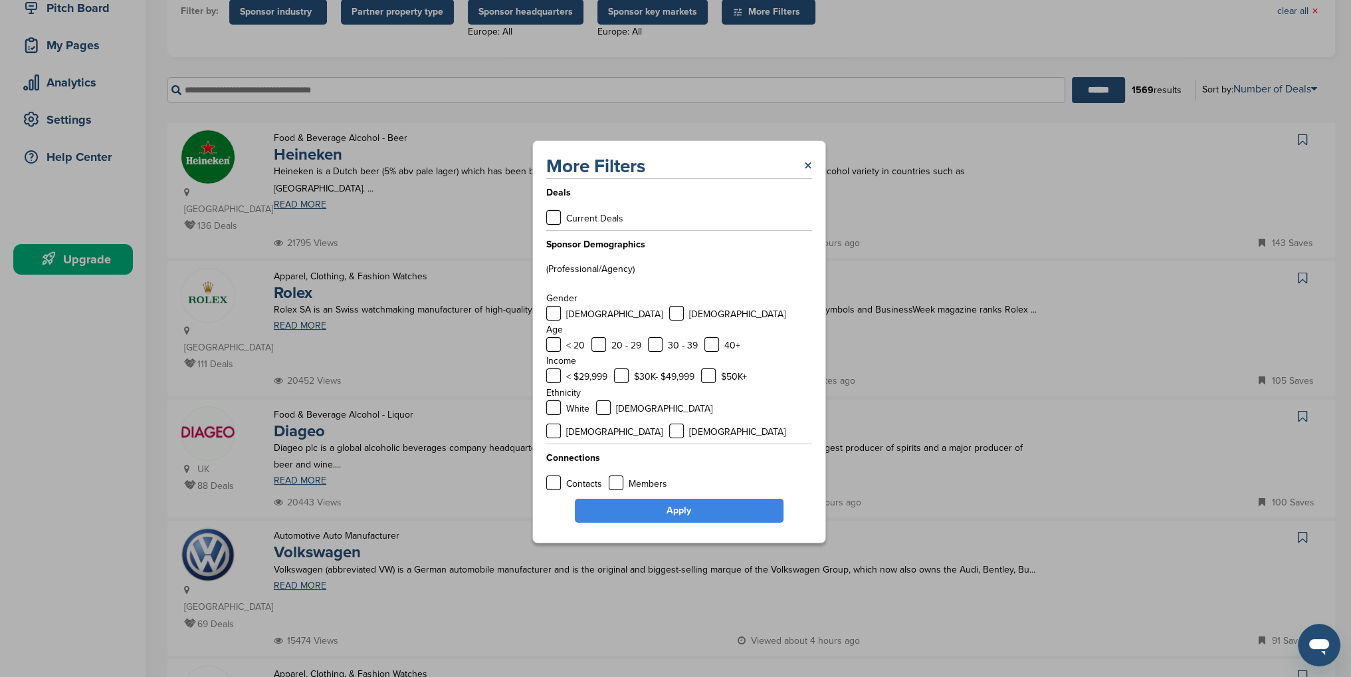
scroll to position [199, 0]
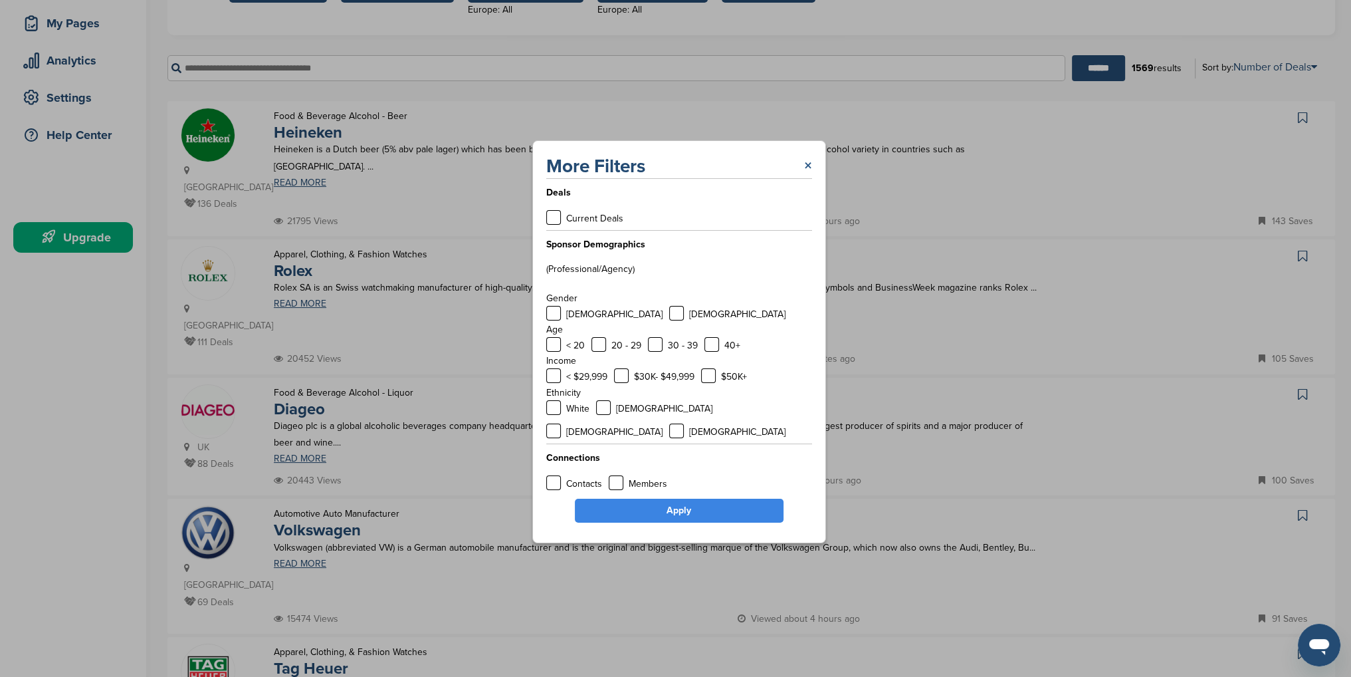
click at [807, 175] on link "×" at bounding box center [808, 166] width 8 height 24
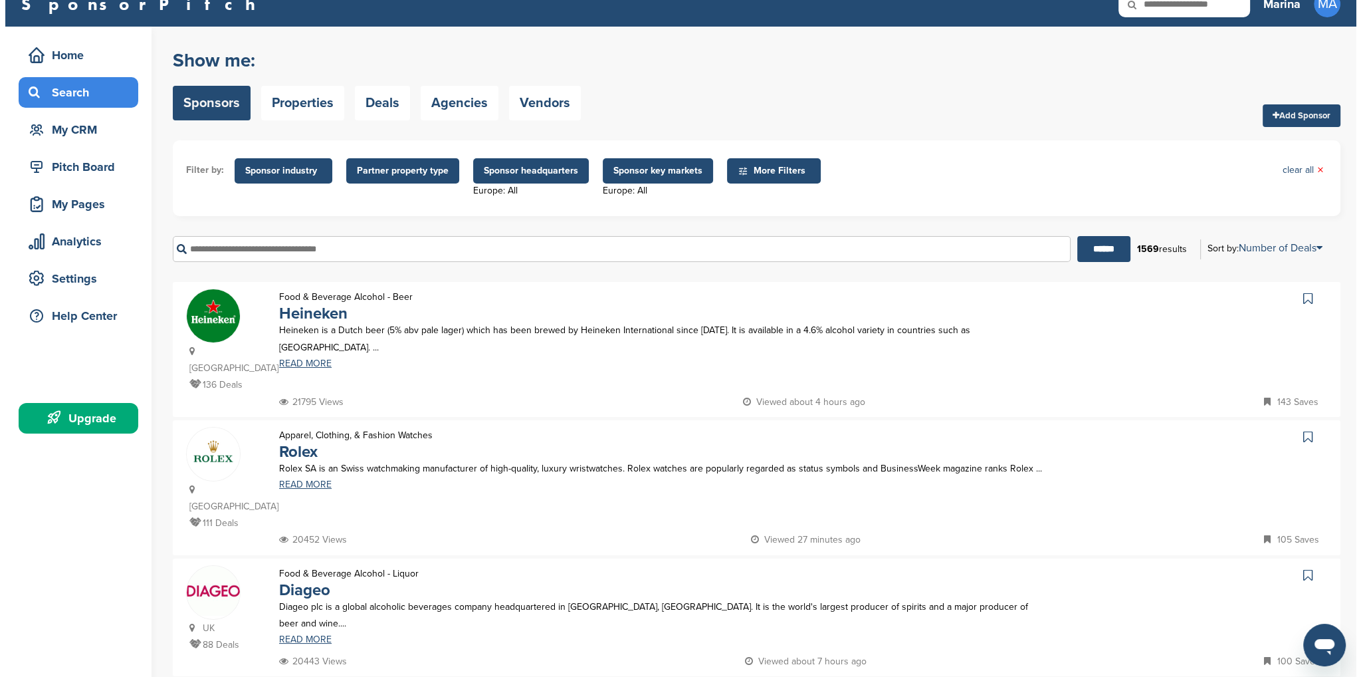
scroll to position [0, 0]
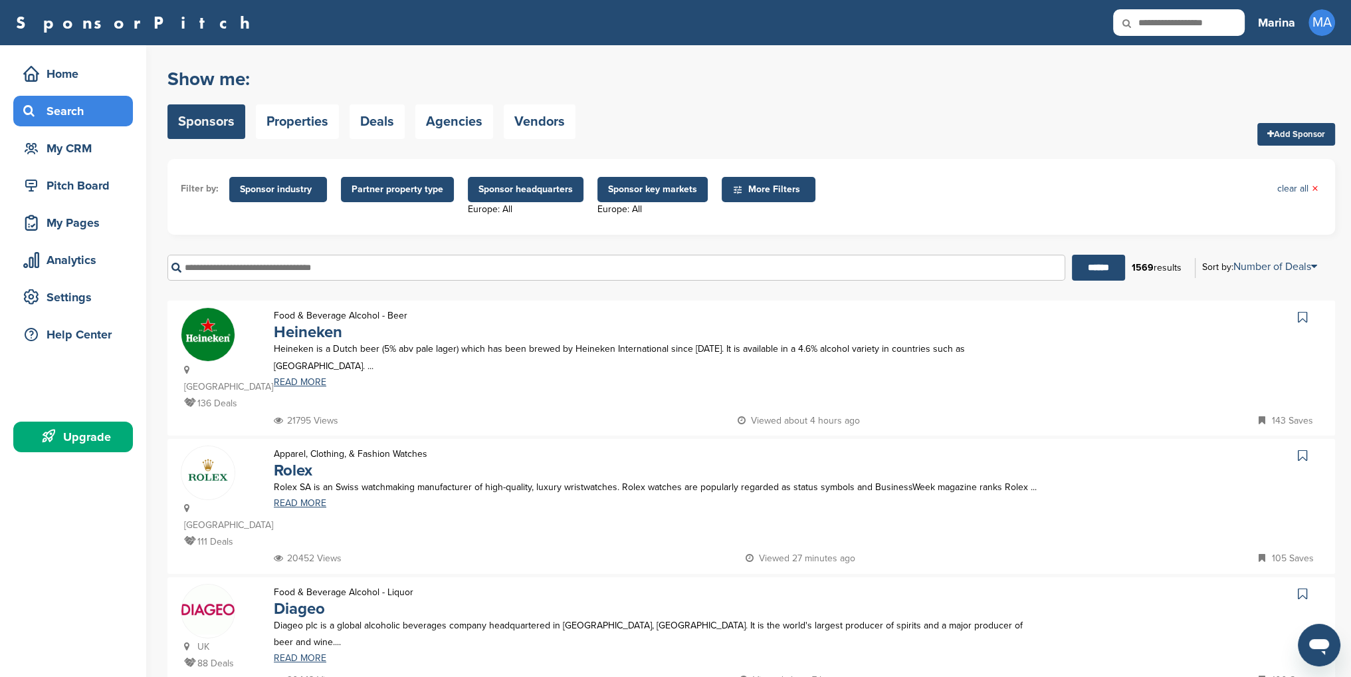
click at [375, 191] on span "Partner property type" at bounding box center [398, 189] width 92 height 15
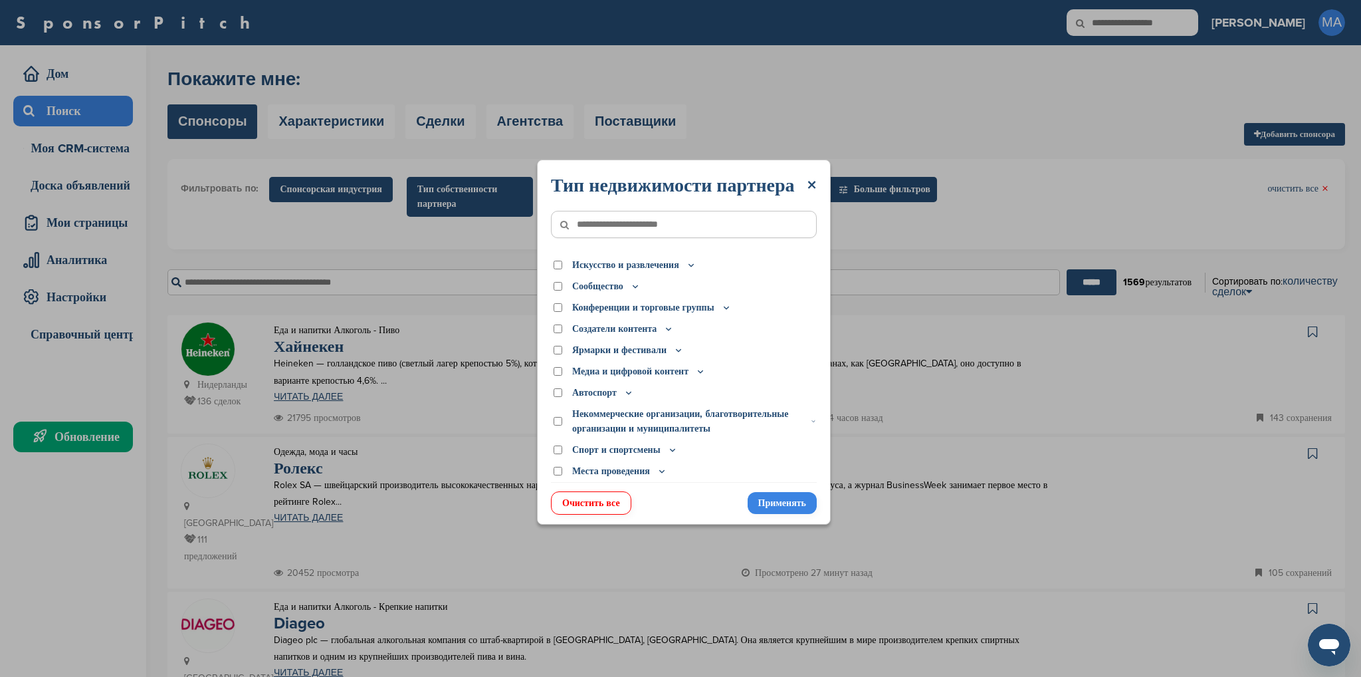
click at [667, 453] on icon at bounding box center [672, 449] width 11 height 11
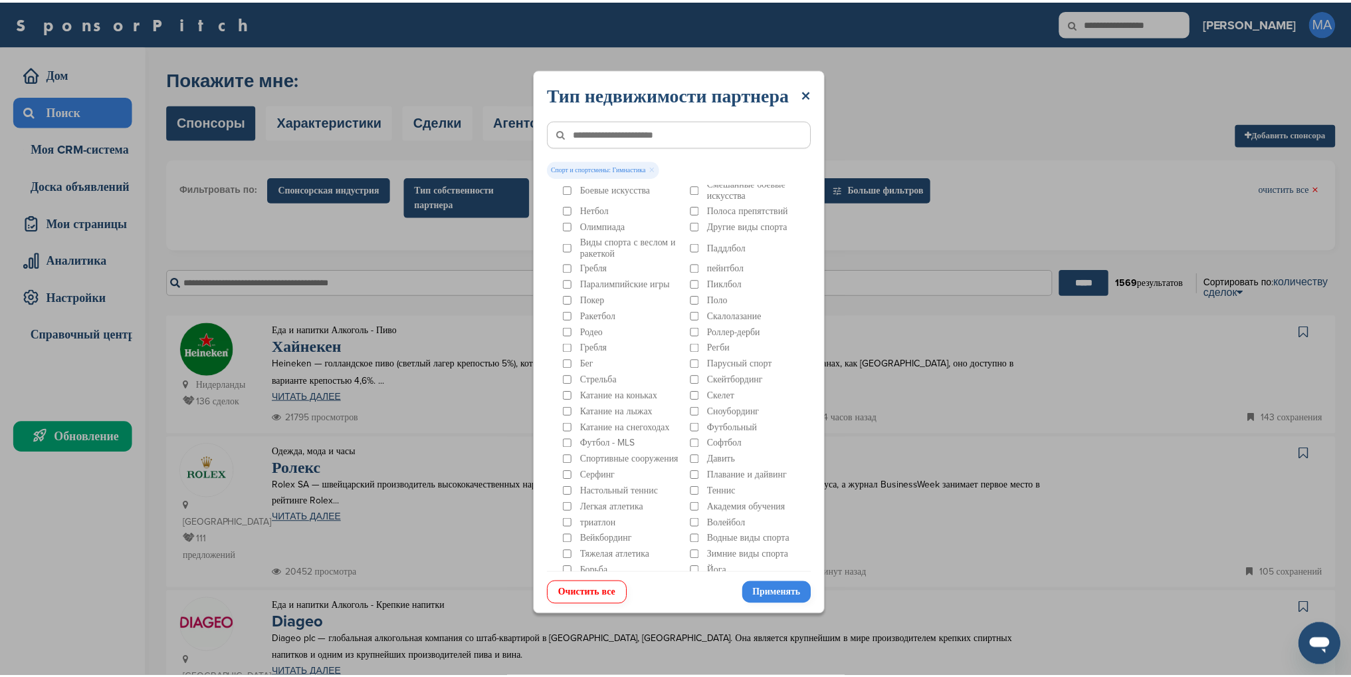
scroll to position [714, 0]
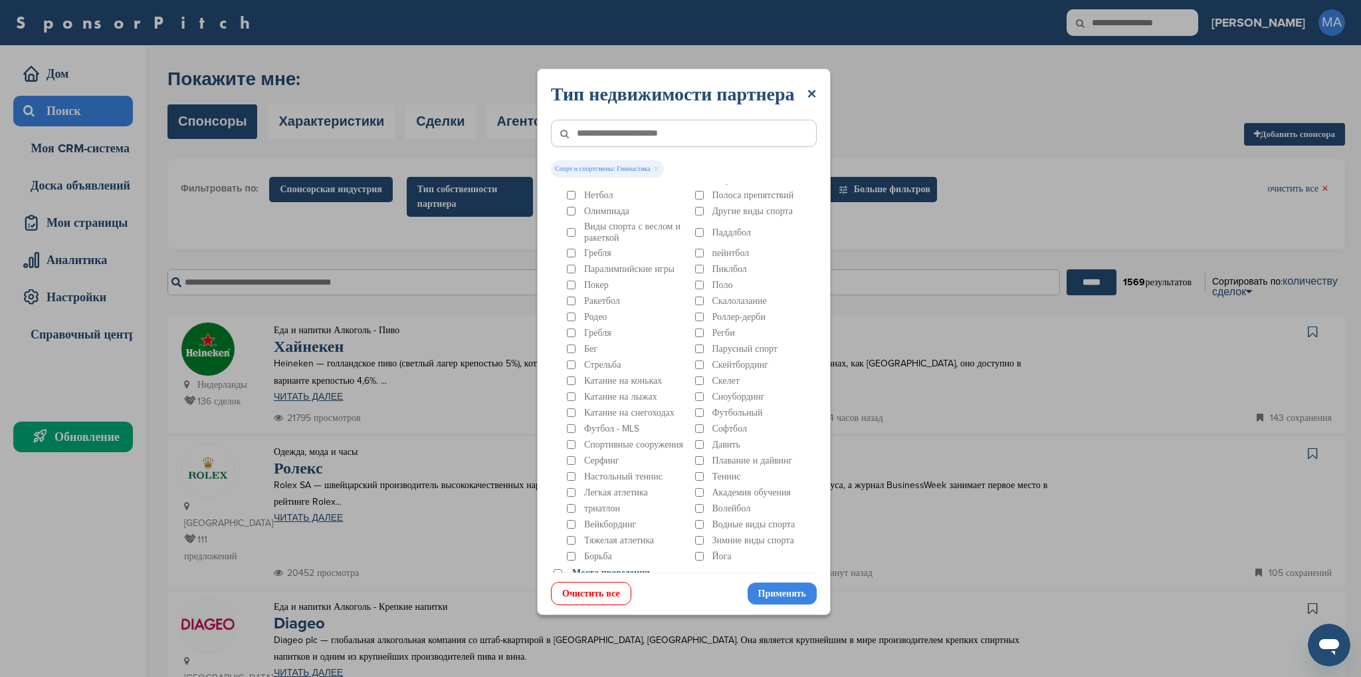
click at [788, 593] on font "Применять" at bounding box center [782, 592] width 48 height 11
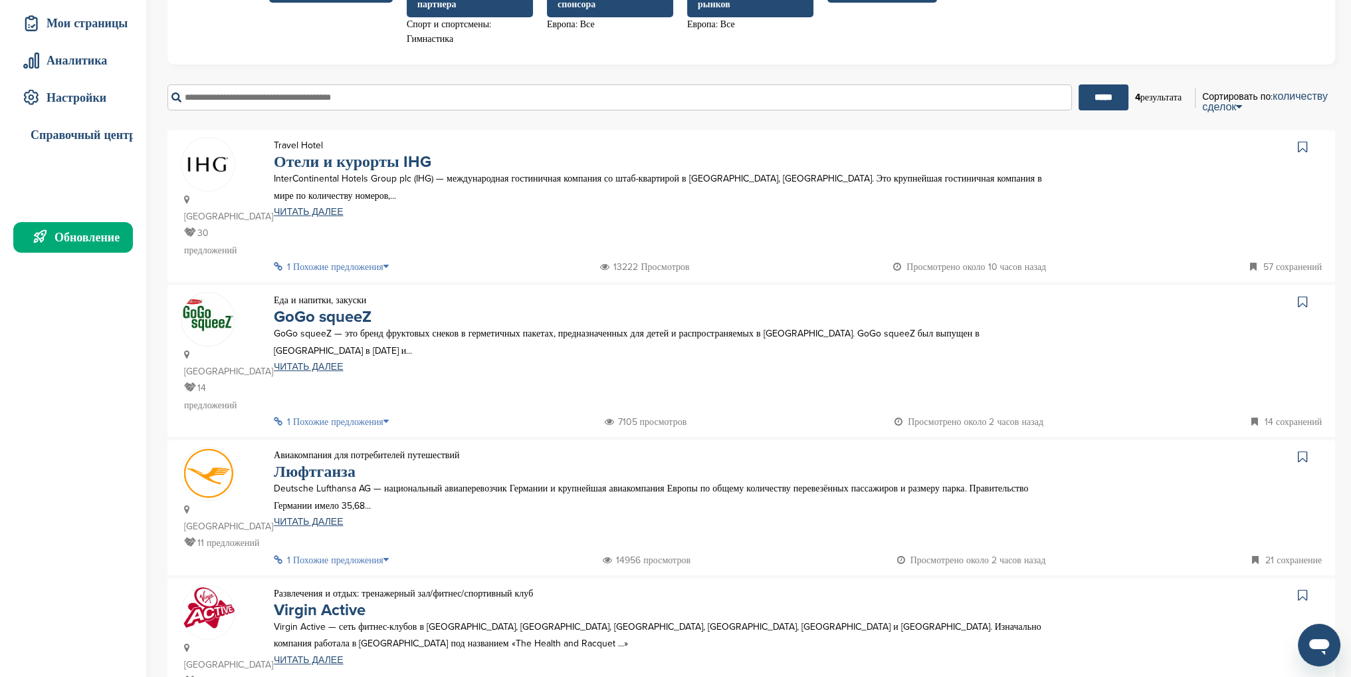
scroll to position [332, 0]
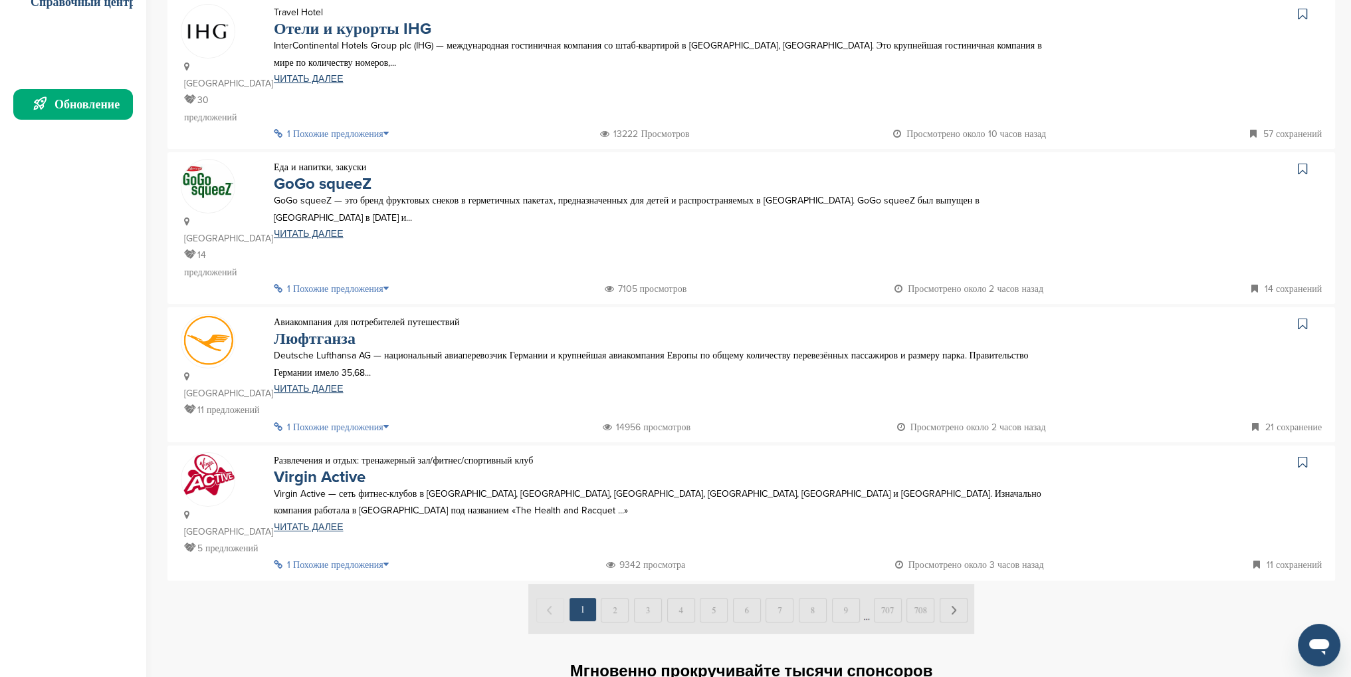
click at [326, 559] on font "1 Похожие предложения" at bounding box center [335, 564] width 96 height 11
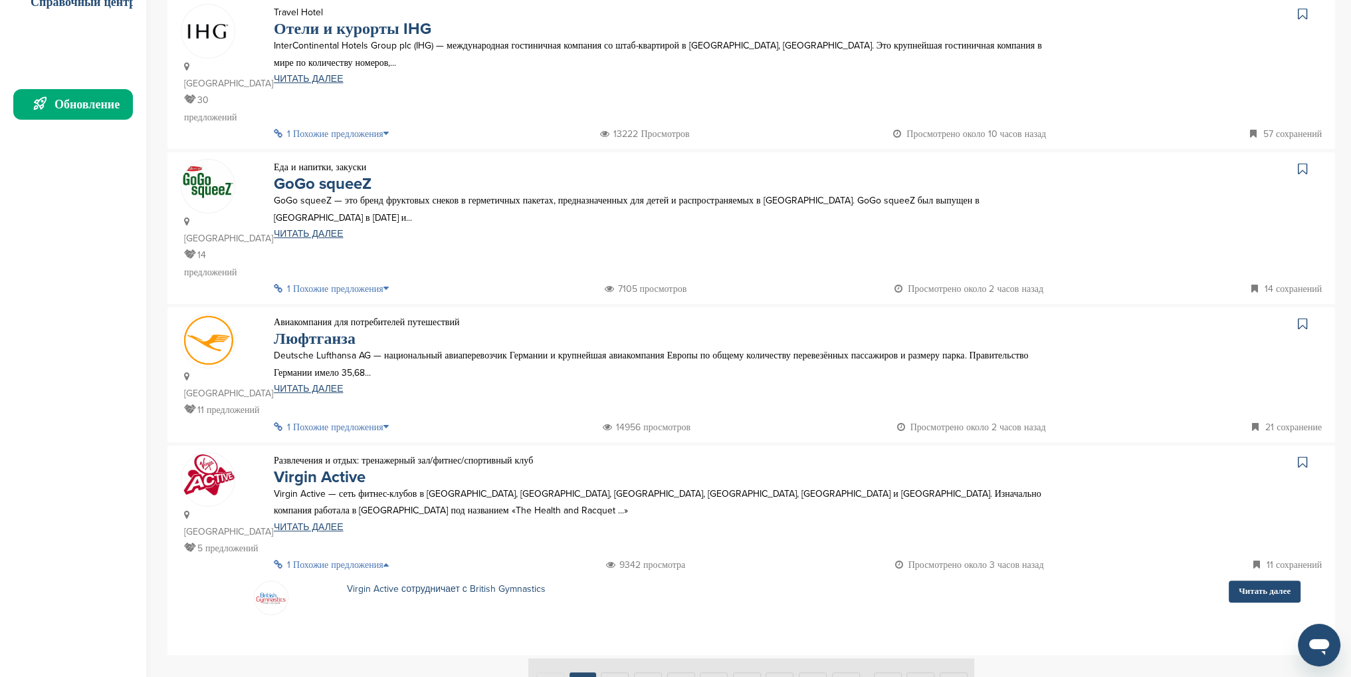
click at [343, 421] on font "1 Похожие предложения" at bounding box center [335, 426] width 96 height 11
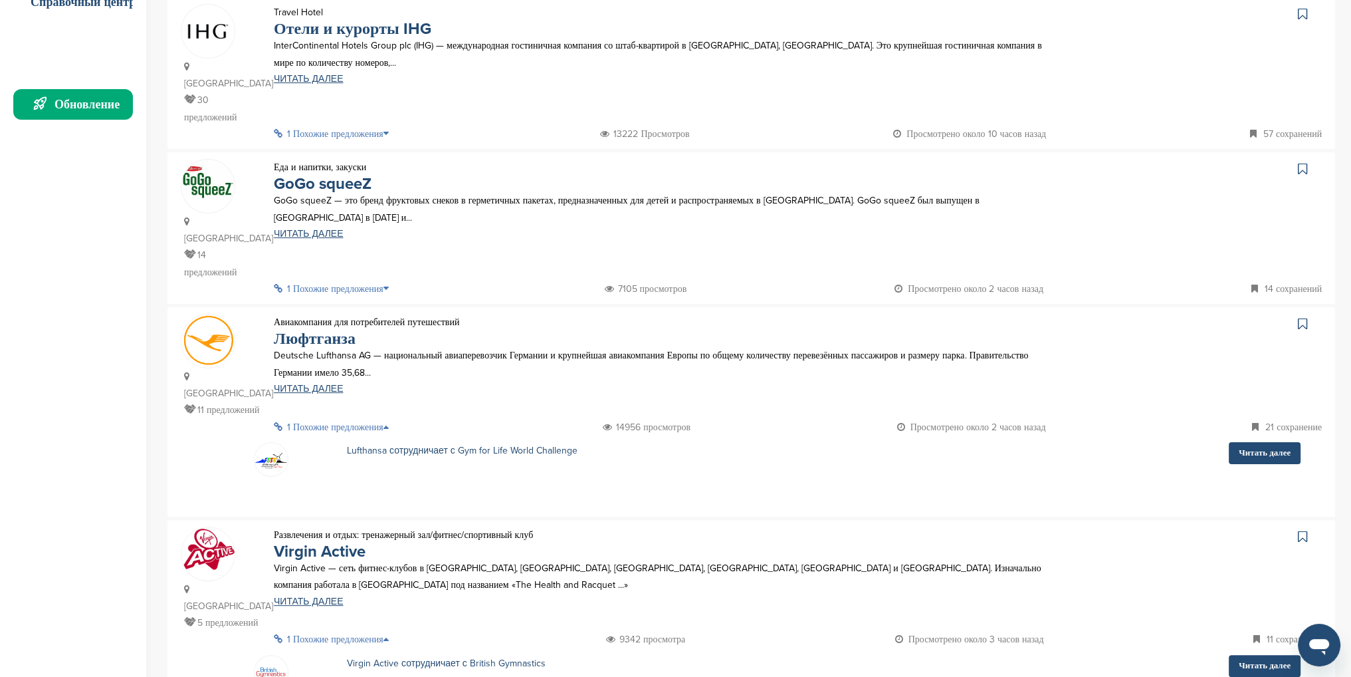
click at [323, 283] on font "1 Похожие предложения" at bounding box center [335, 288] width 96 height 11
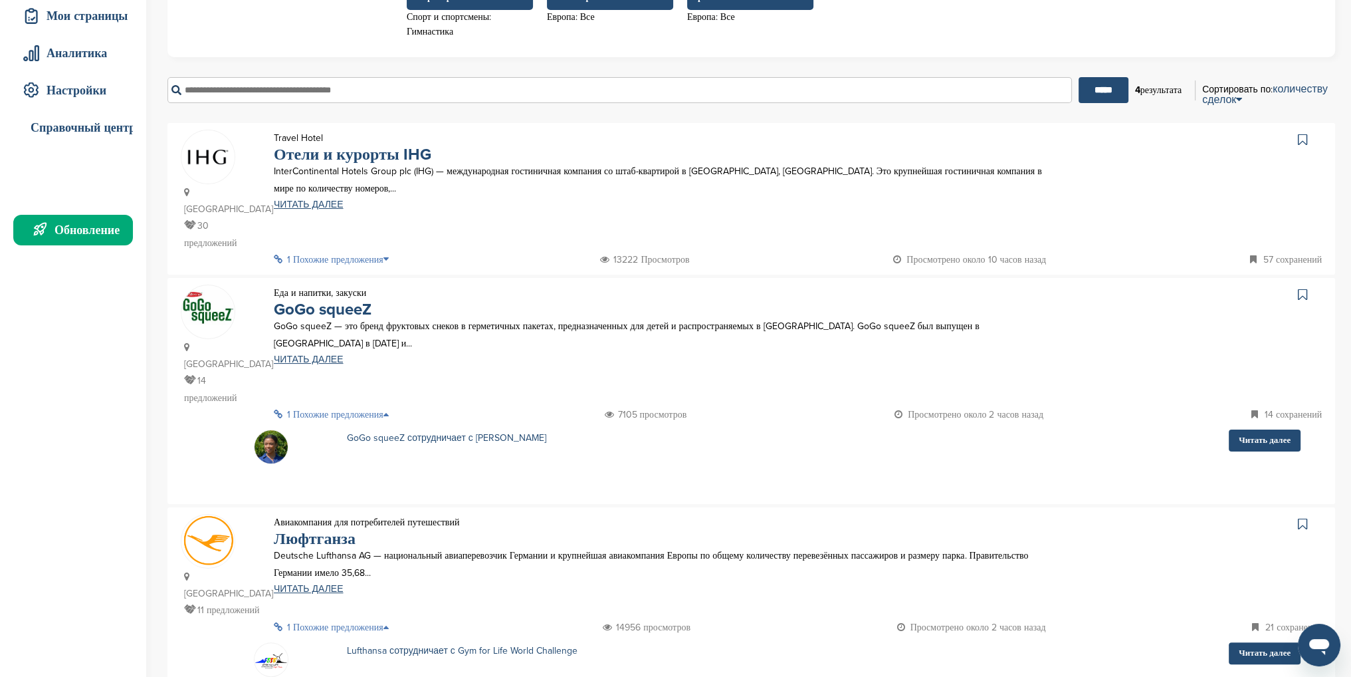
scroll to position [133, 0]
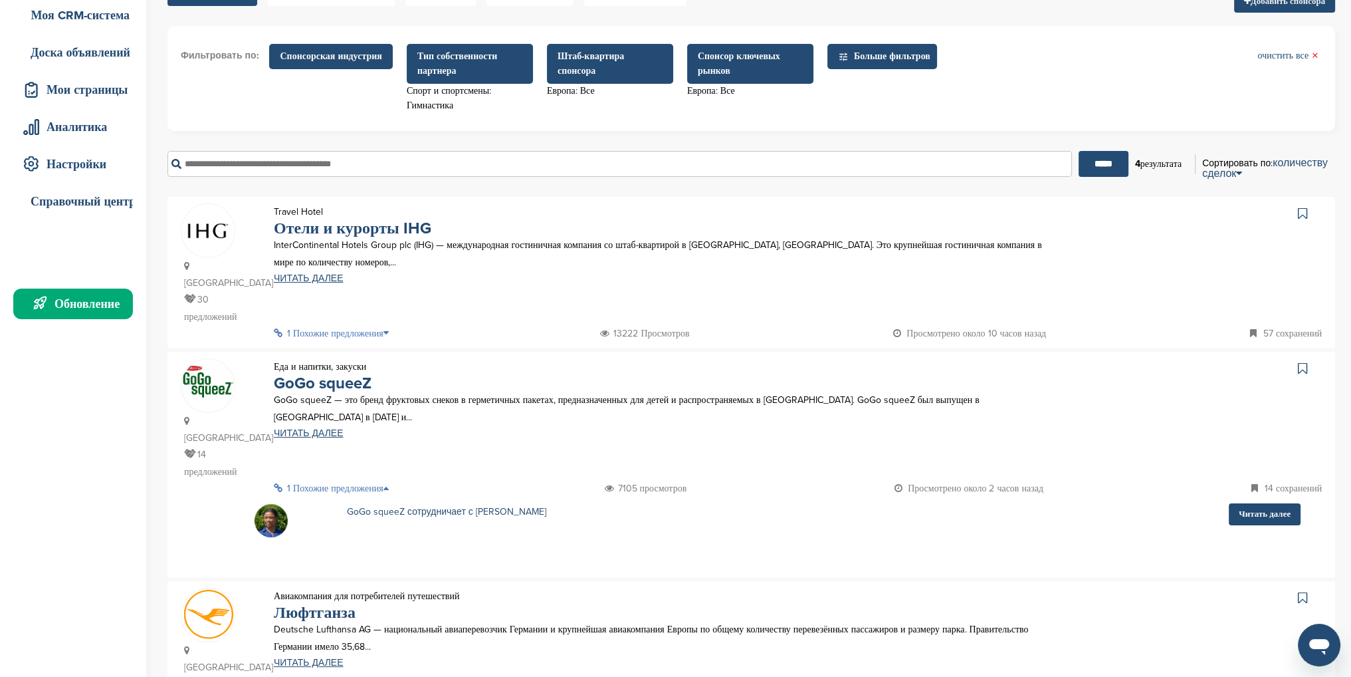
click at [346, 333] on font "1 Похожие предложения" at bounding box center [335, 333] width 96 height 11
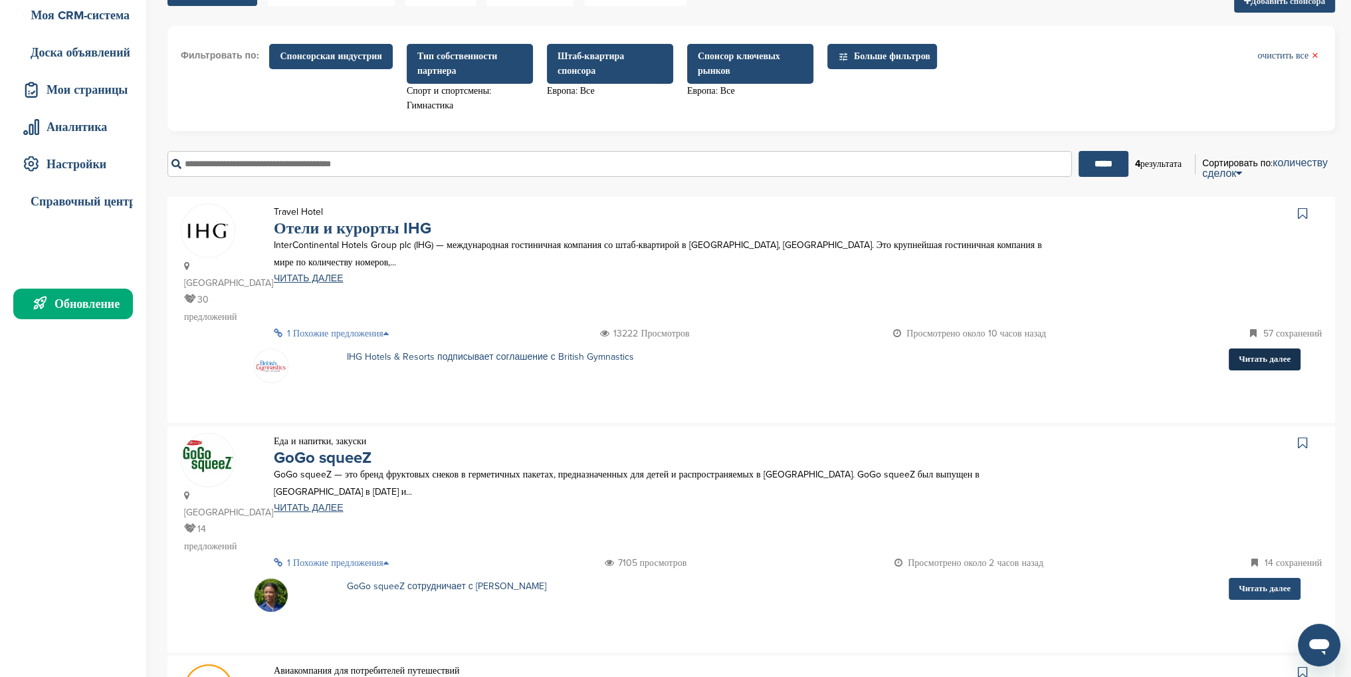
click at [1238, 366] on link "Читать далее" at bounding box center [1265, 359] width 72 height 22
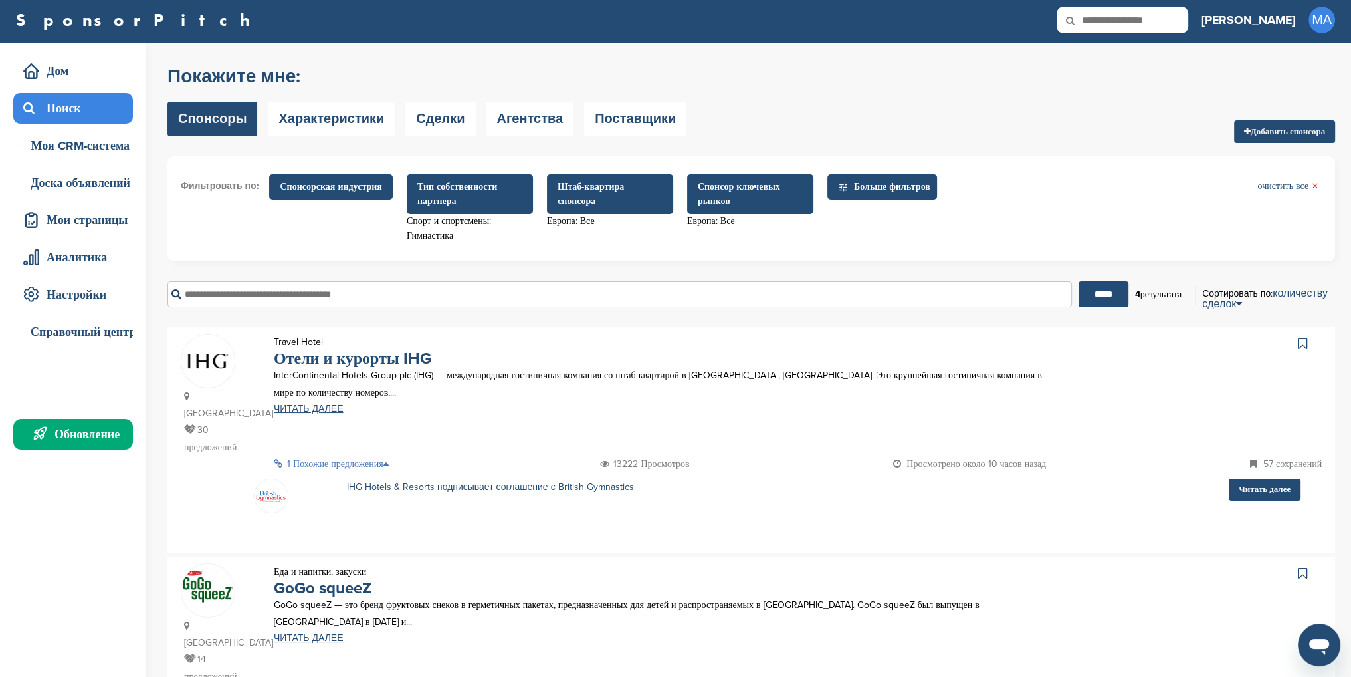
scroll to position [0, 0]
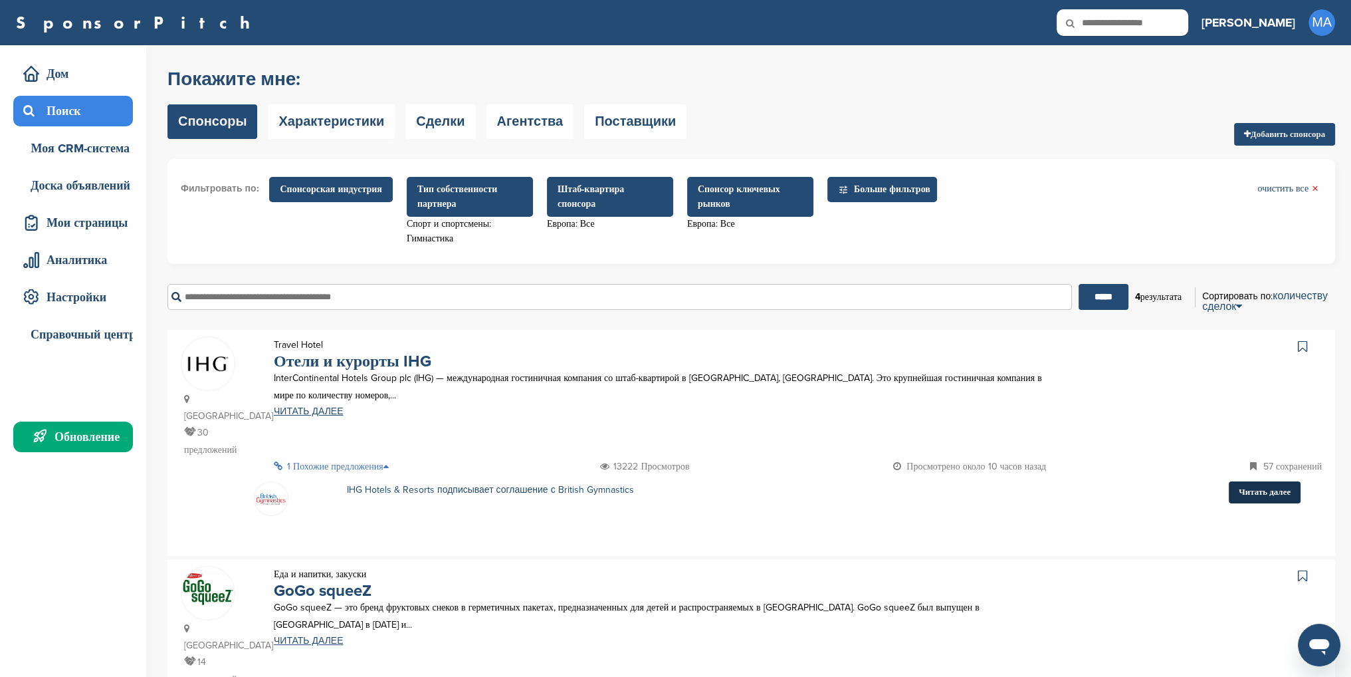
click at [1259, 492] on font "Читать далее" at bounding box center [1265, 491] width 52 height 11
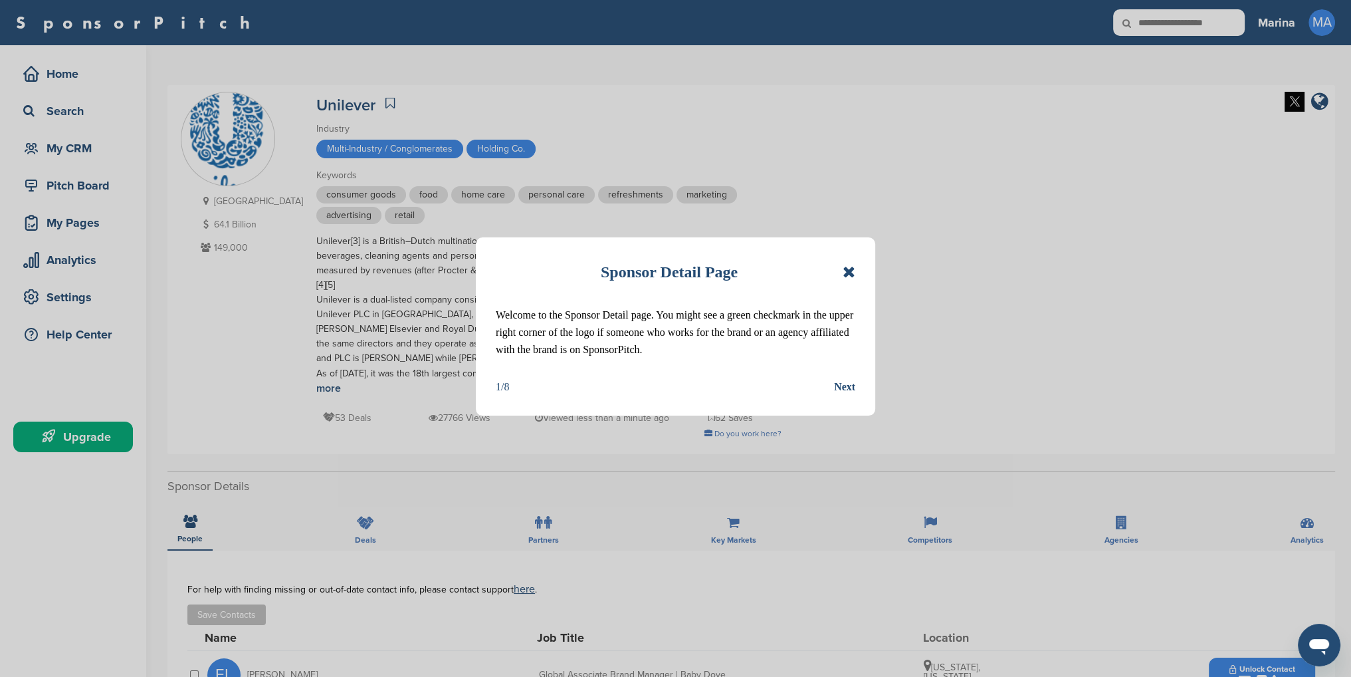
click at [848, 270] on icon at bounding box center [849, 272] width 13 height 16
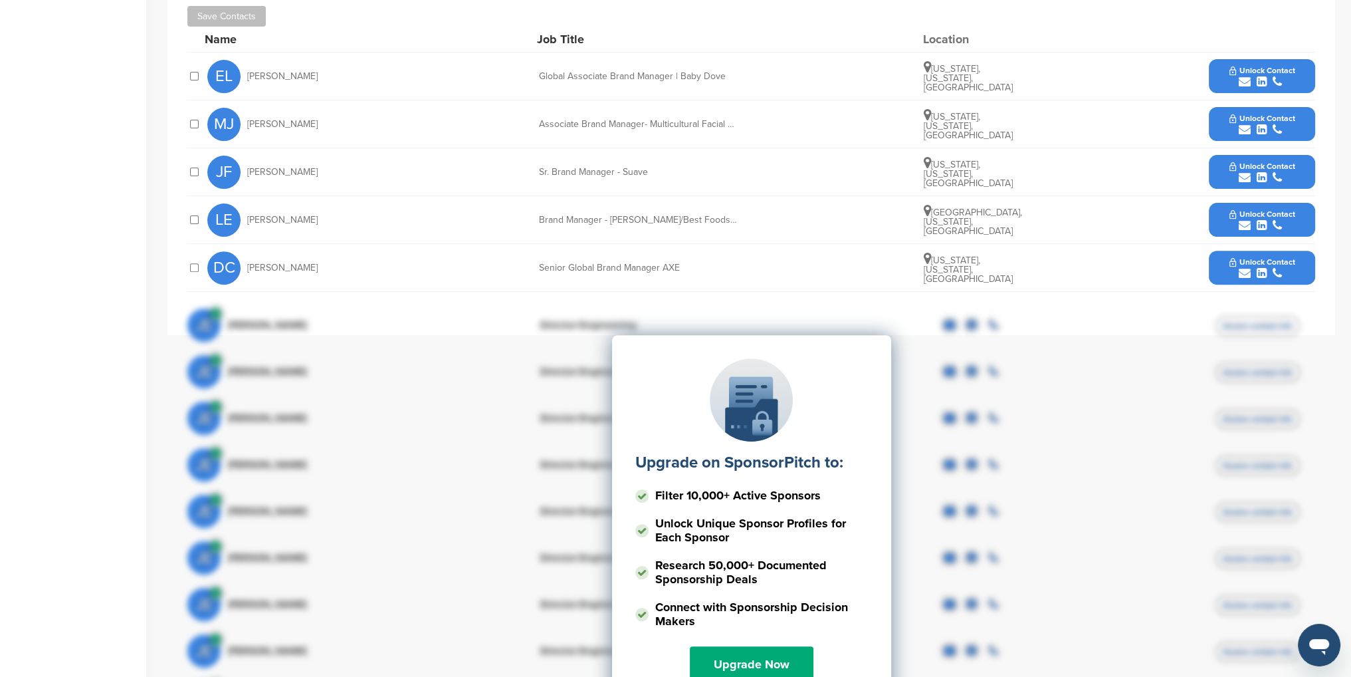
scroll to position [665, 0]
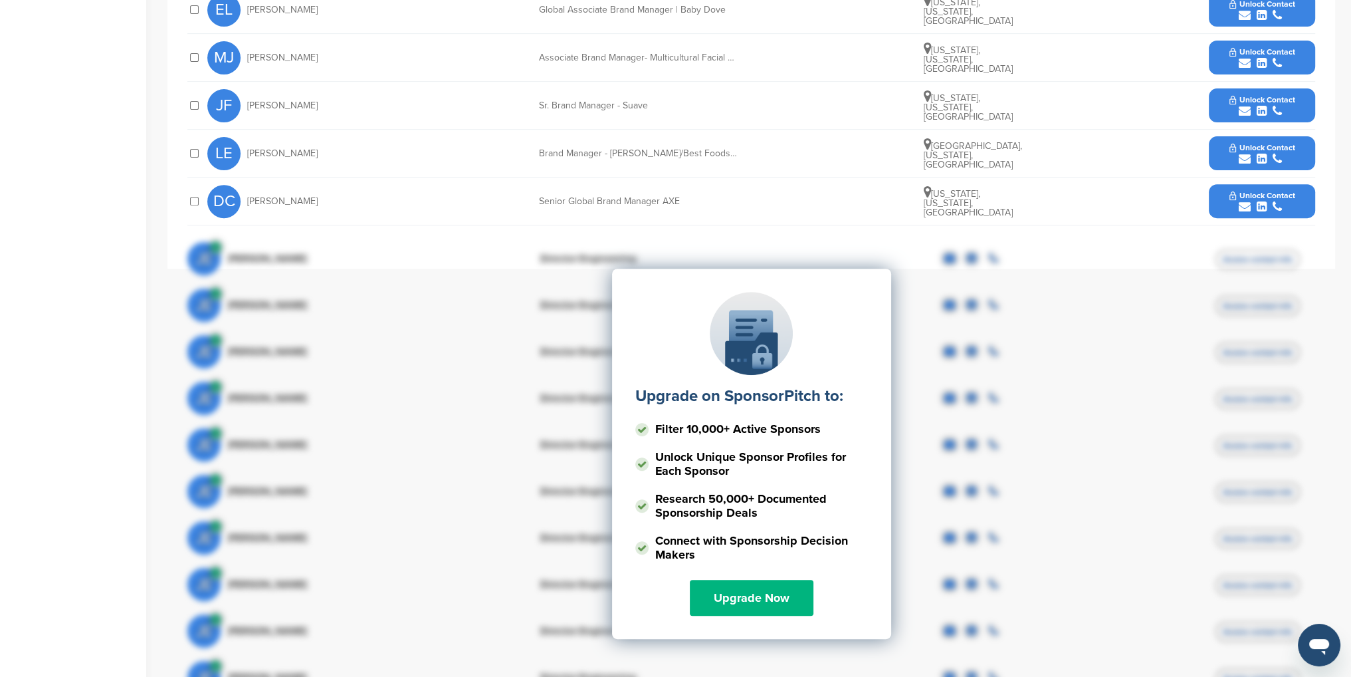
click at [745, 580] on link "Upgrade Now" at bounding box center [752, 597] width 124 height 36
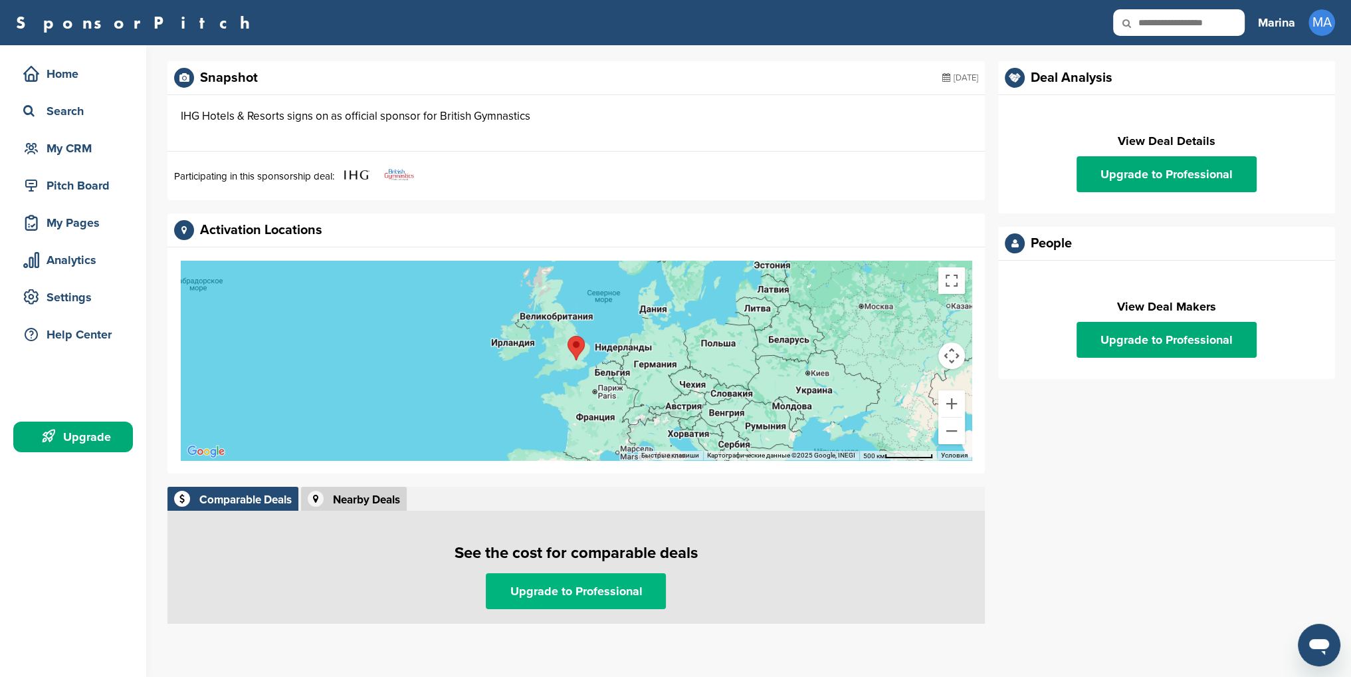
click at [611, 593] on link "Upgrade to Professional" at bounding box center [576, 591] width 180 height 36
click at [377, 496] on div "Nearby Deals" at bounding box center [366, 499] width 67 height 11
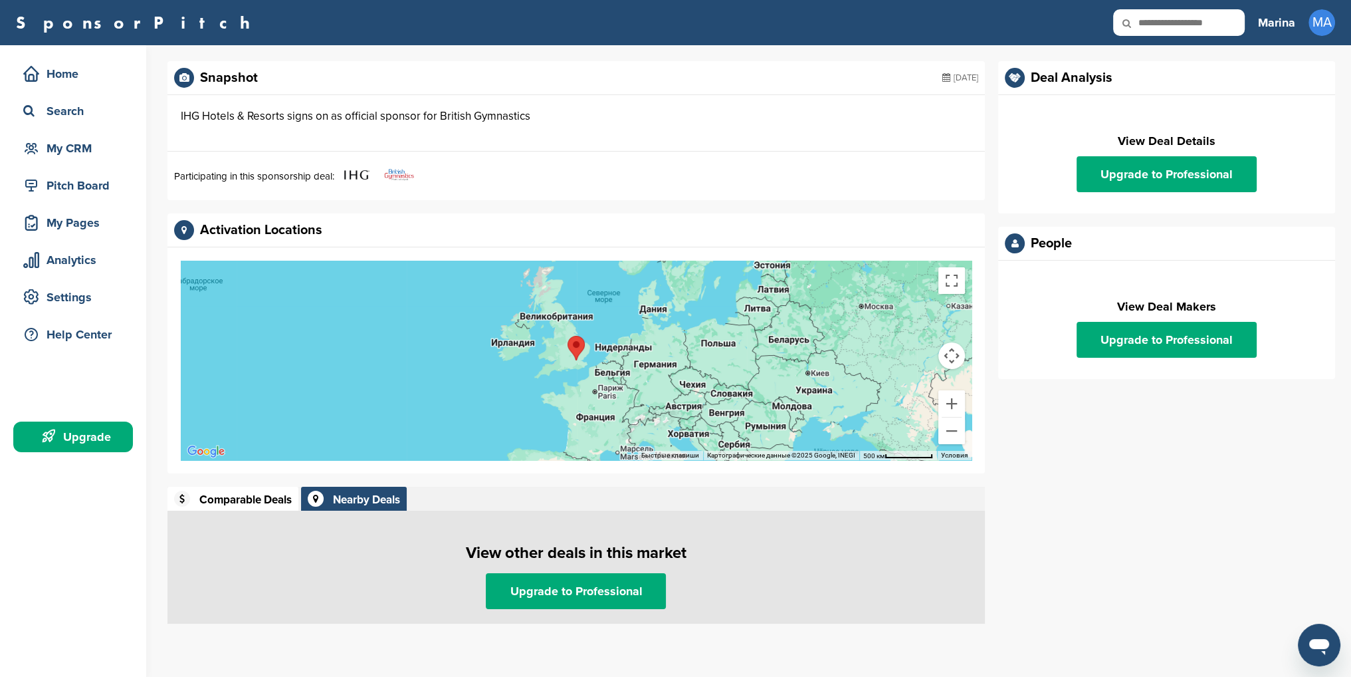
click at [265, 498] on div "Comparable Deals" at bounding box center [245, 499] width 92 height 11
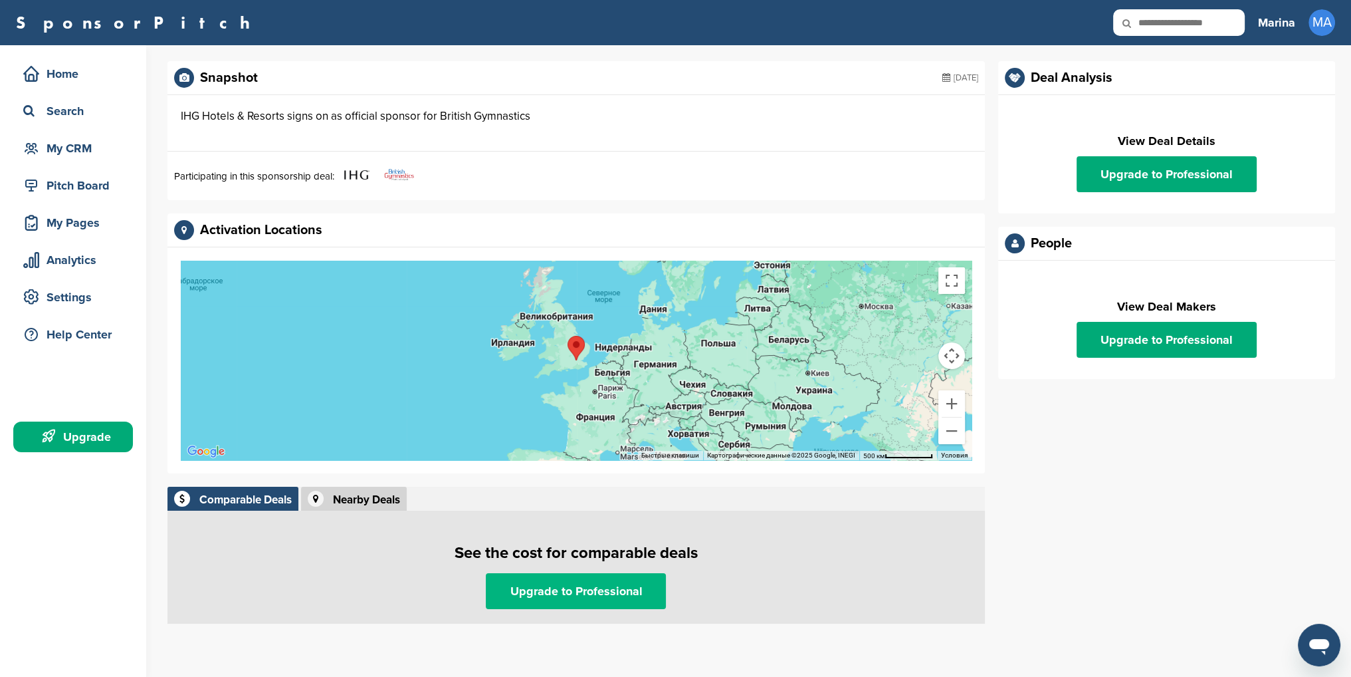
click at [556, 596] on link "Upgrade to Professional" at bounding box center [576, 591] width 180 height 36
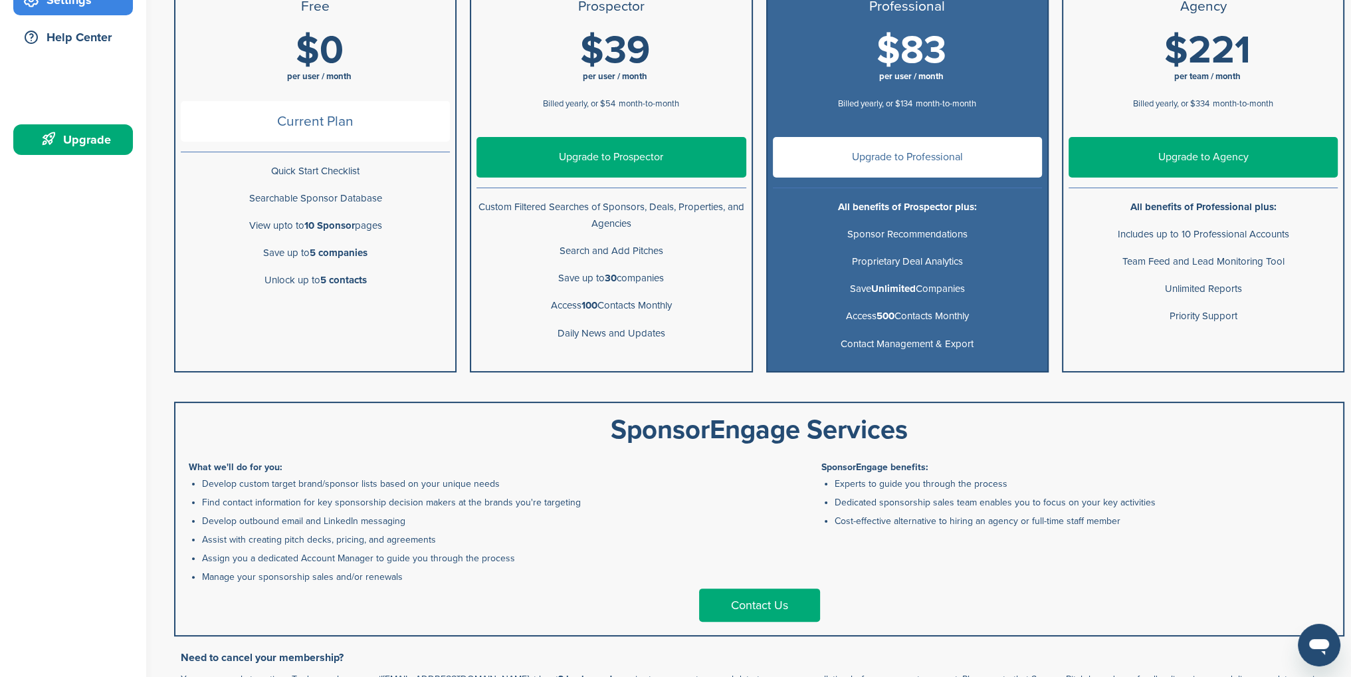
scroll to position [332, 0]
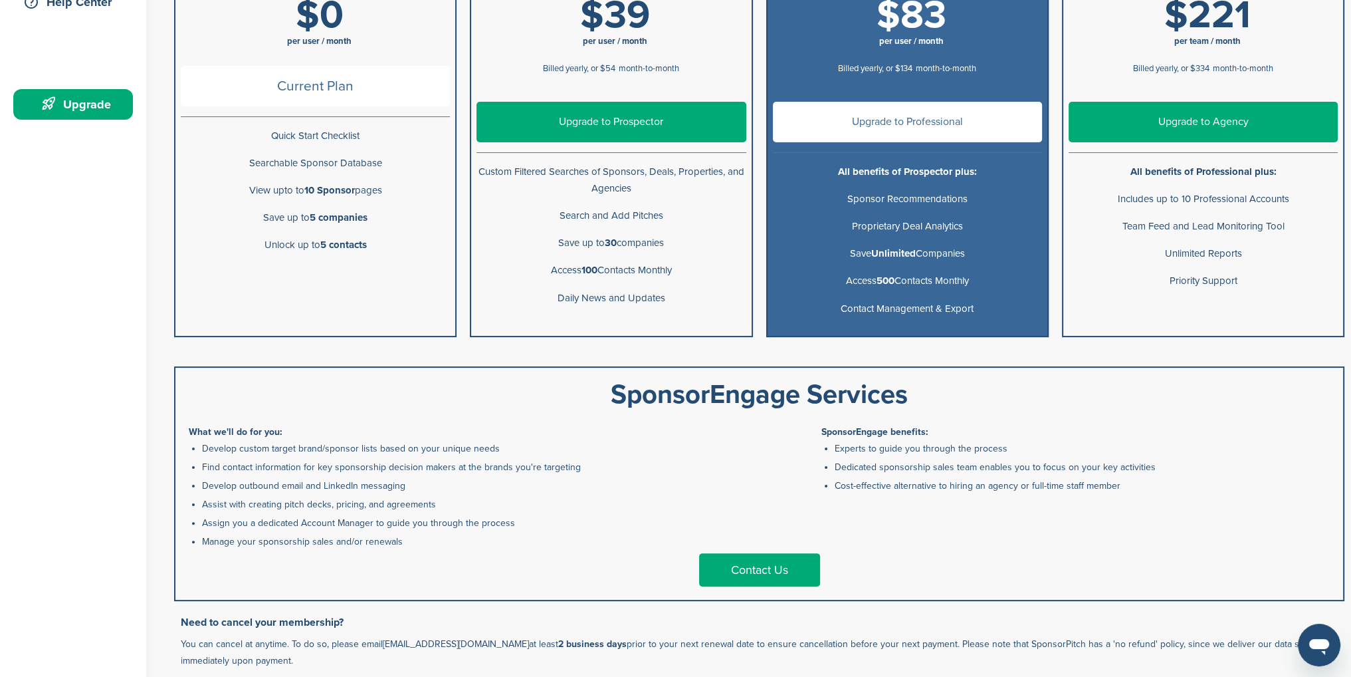
click at [287, 173] on li "Searchable Sponsor Database" at bounding box center [315, 163] width 280 height 27
click at [279, 199] on li "View upto to 10 Sponsor pages" at bounding box center [315, 190] width 280 height 27
click at [271, 222] on p "Save up to 5 companies" at bounding box center [315, 217] width 269 height 17
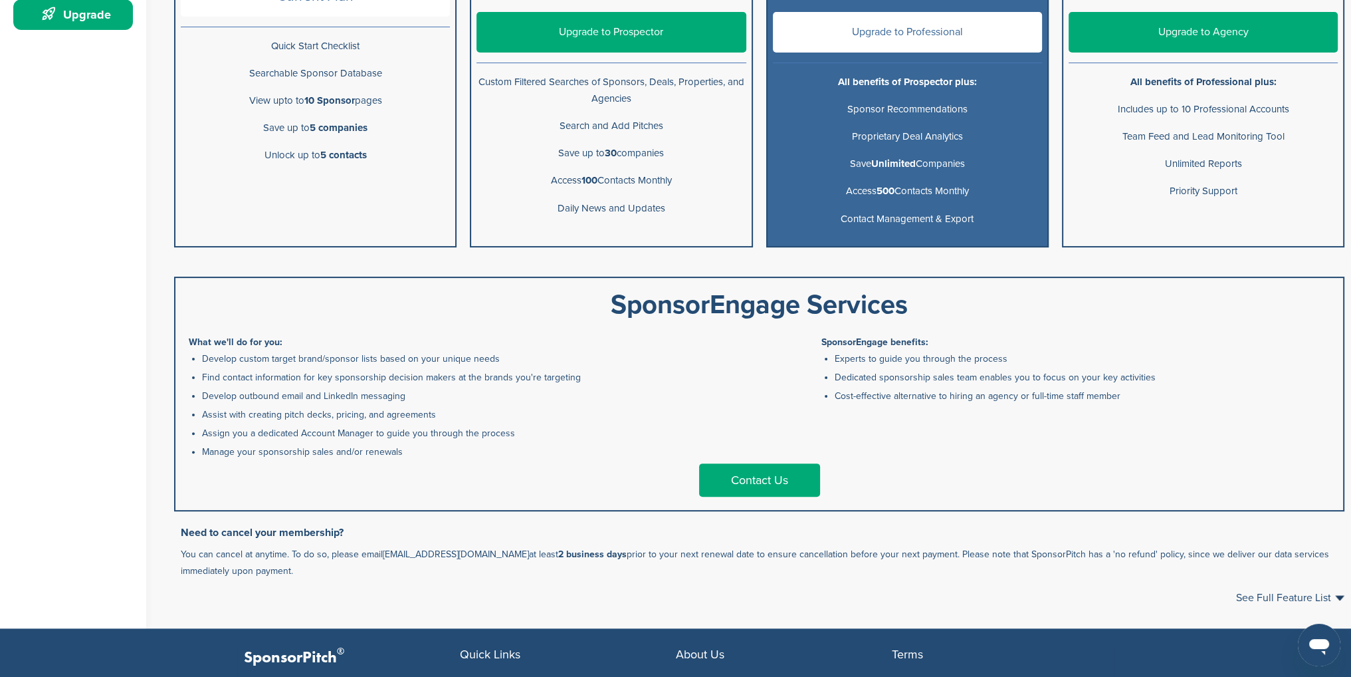
scroll to position [598, 0]
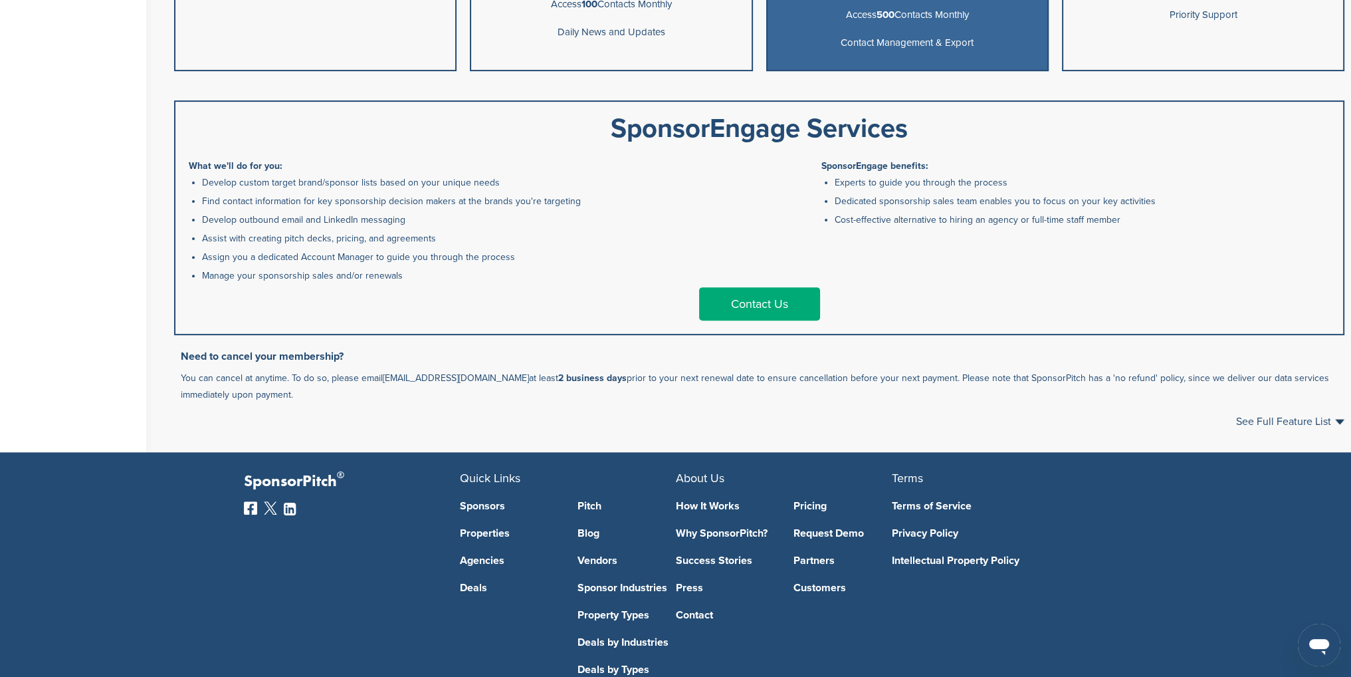
click at [757, 303] on link "Contact Us" at bounding box center [759, 303] width 121 height 33
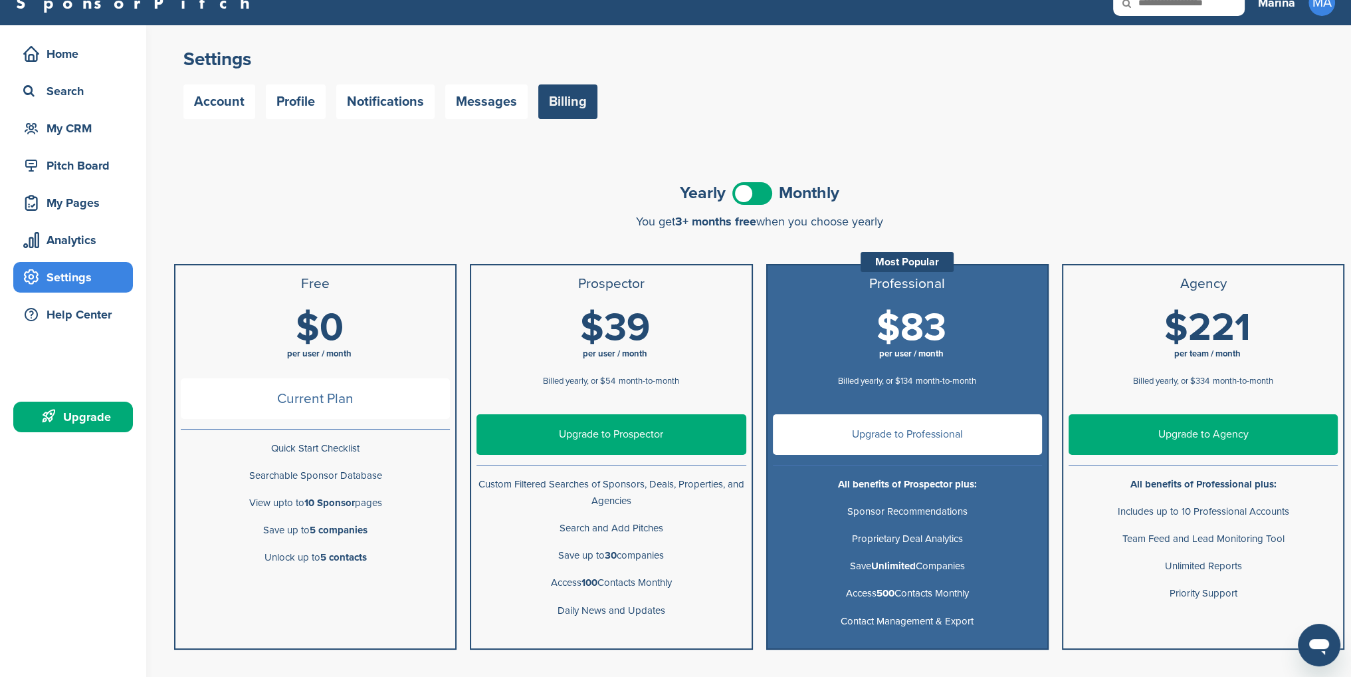
scroll to position [0, 0]
